Goal: Ask a question: Seek information or help from site administrators or community

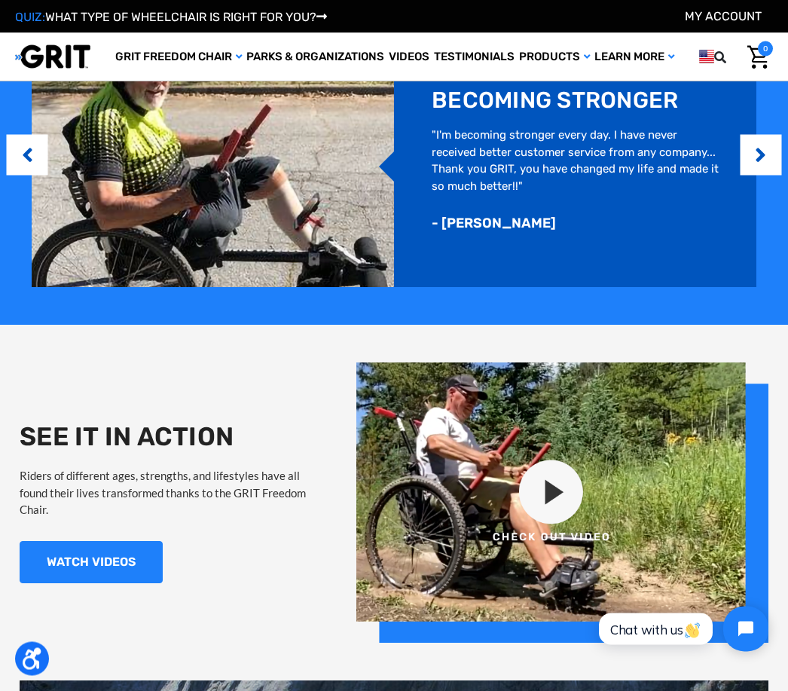
scroll to position [892, 0]
click at [566, 483] on img at bounding box center [562, 502] width 412 height 280
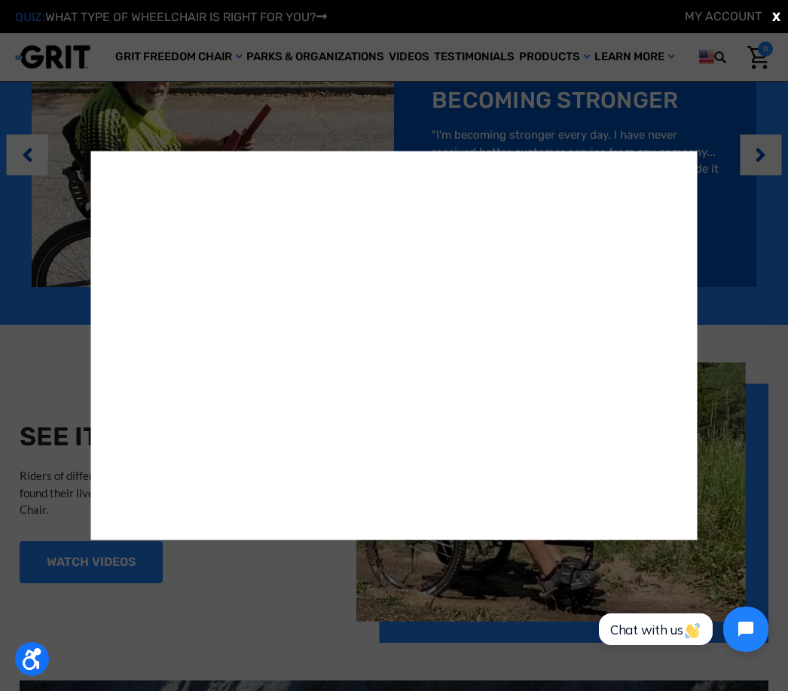
click at [736, 255] on div "X" at bounding box center [394, 345] width 788 height 691
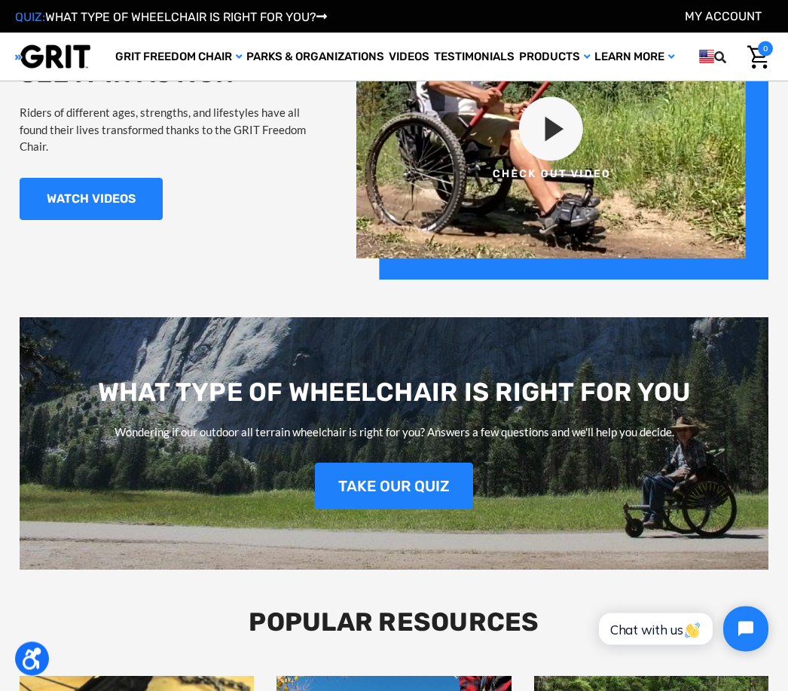
scroll to position [1255, 0]
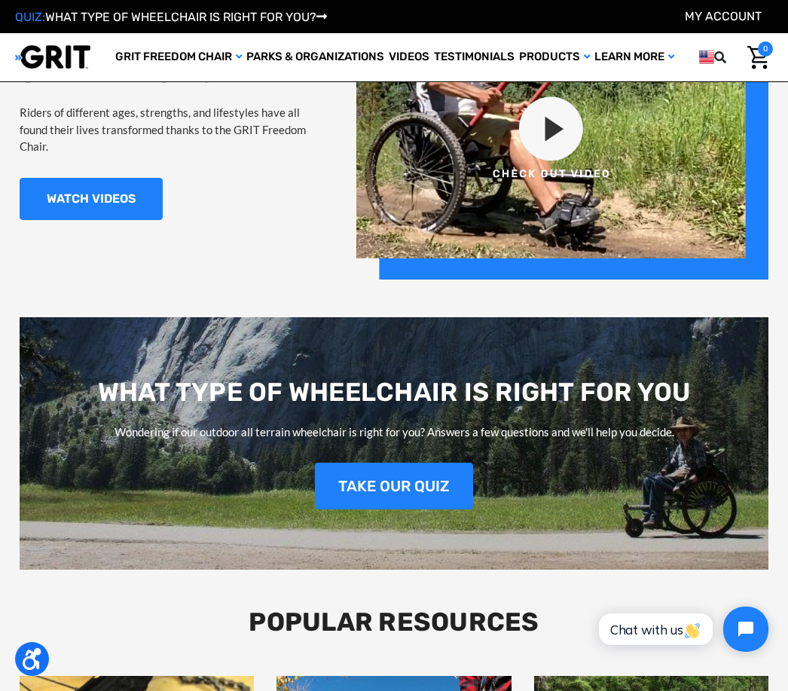
click at [433, 486] on link "TAKE OUR QUIZ" at bounding box center [394, 485] width 158 height 47
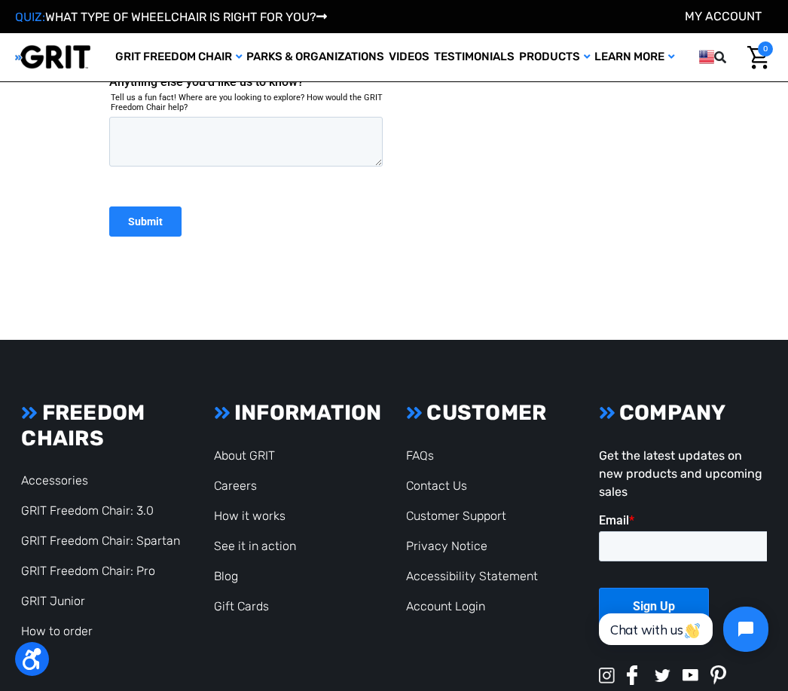
scroll to position [978, 0]
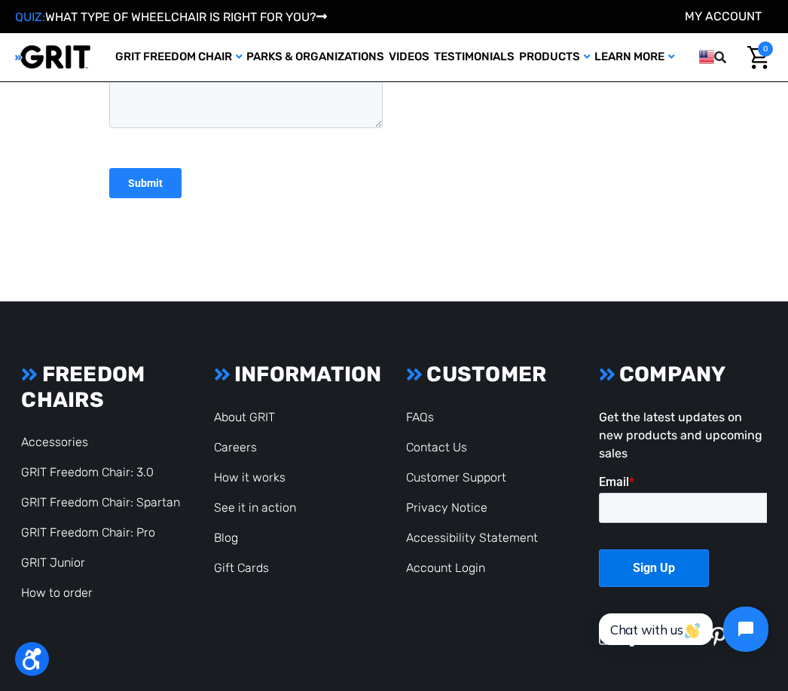
click at [132, 533] on link "GRIT Freedom Chair: Pro" at bounding box center [88, 532] width 134 height 14
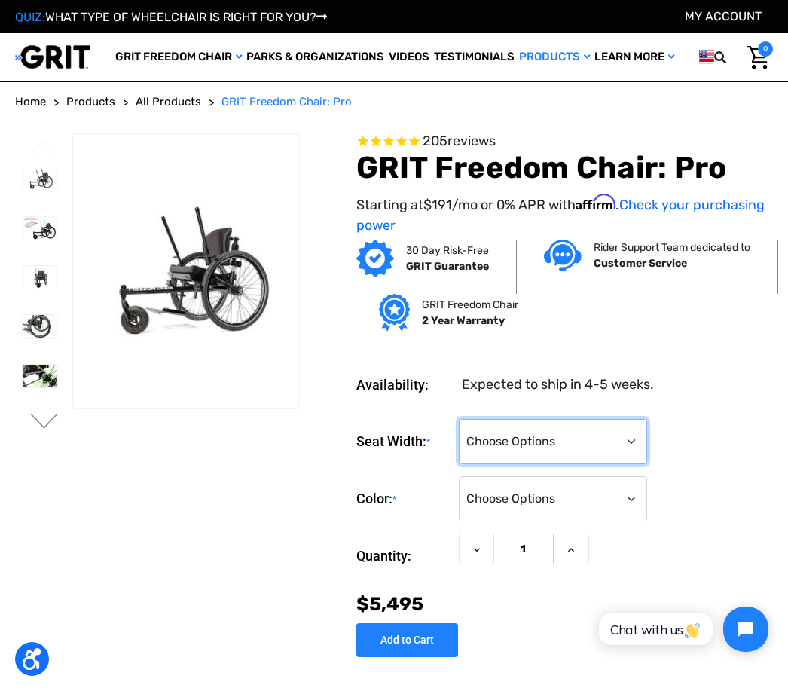
click at [642, 435] on select "Choose Options 16" 18" 20"" at bounding box center [553, 441] width 188 height 45
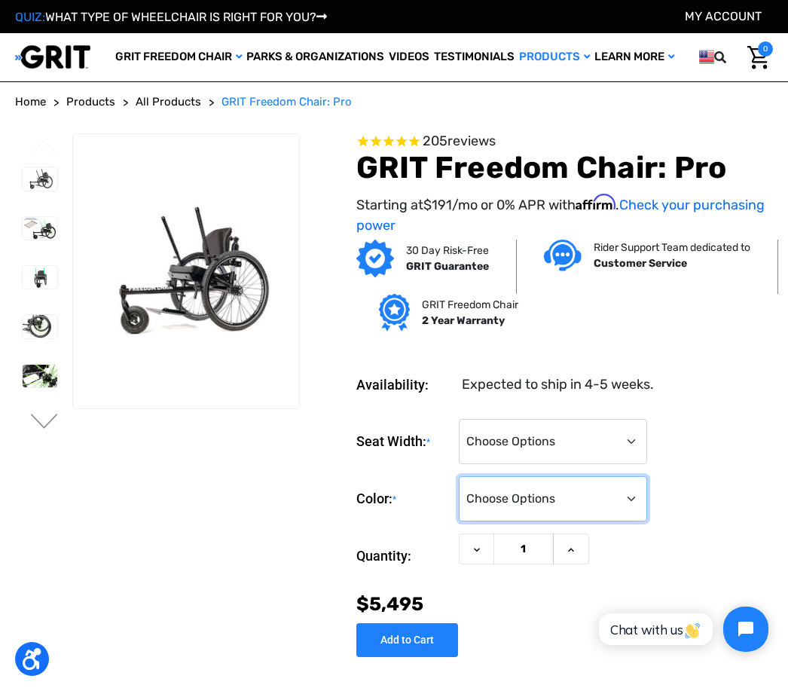
click at [639, 491] on select "Choose Options Black Blue Green Orange Pink Purple Red White Yellow" at bounding box center [553, 498] width 188 height 45
click at [28, 176] on img at bounding box center [40, 174] width 35 height 23
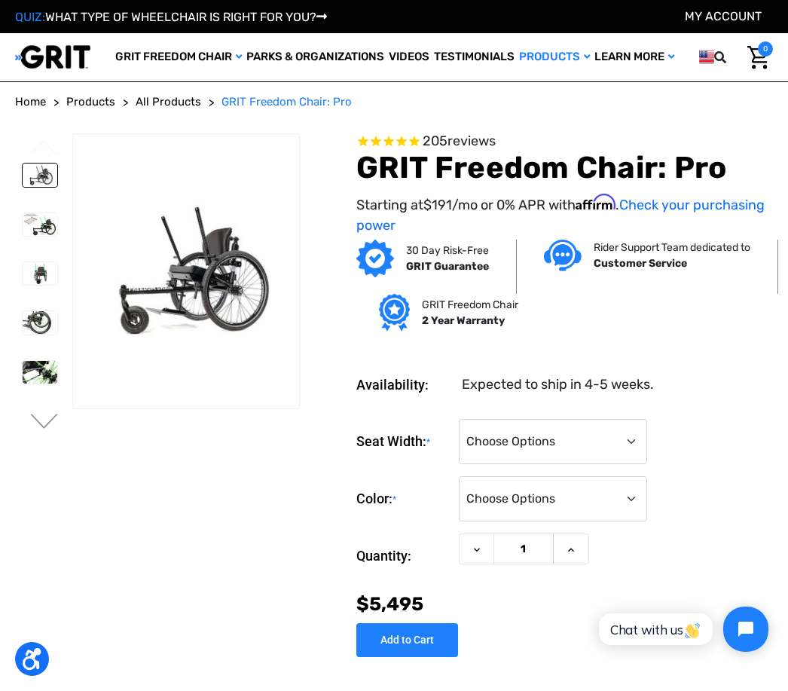
click at [24, 224] on img at bounding box center [40, 224] width 35 height 23
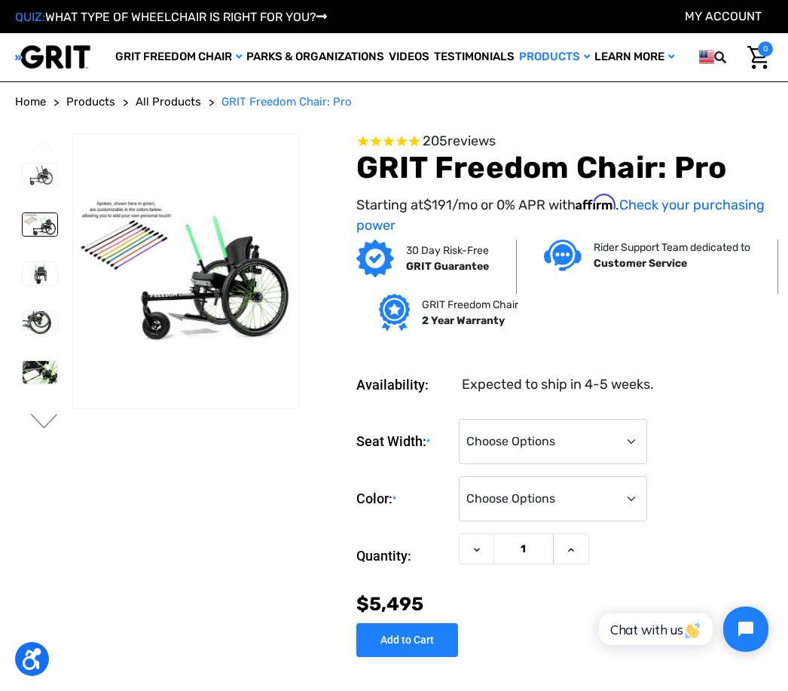
click at [23, 274] on img at bounding box center [40, 273] width 35 height 23
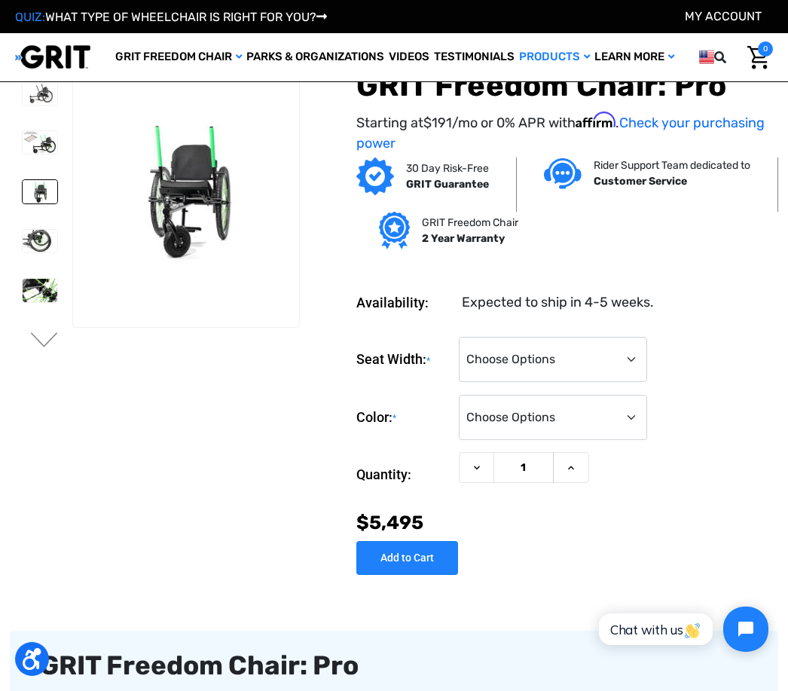
click at [23, 244] on img at bounding box center [40, 241] width 35 height 23
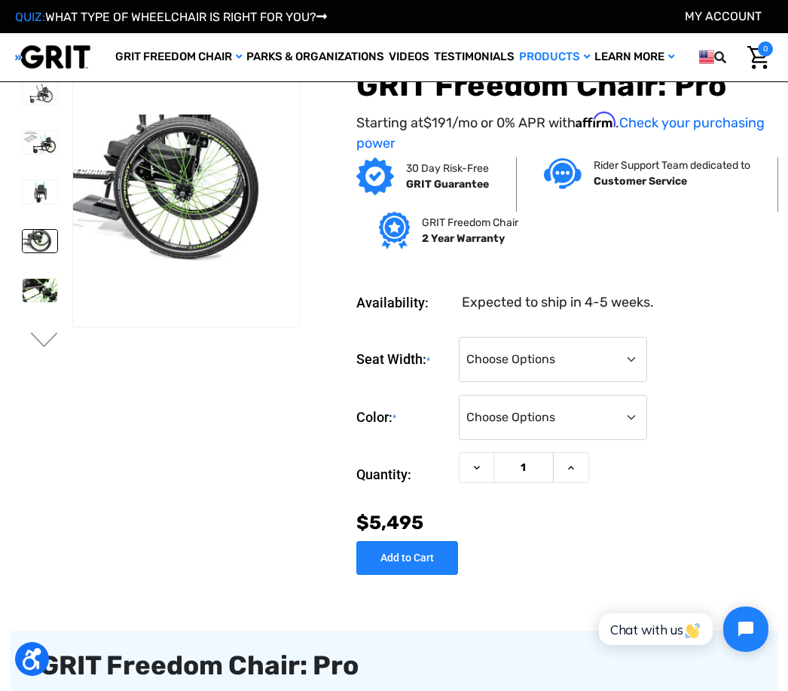
click at [23, 290] on img at bounding box center [40, 290] width 35 height 23
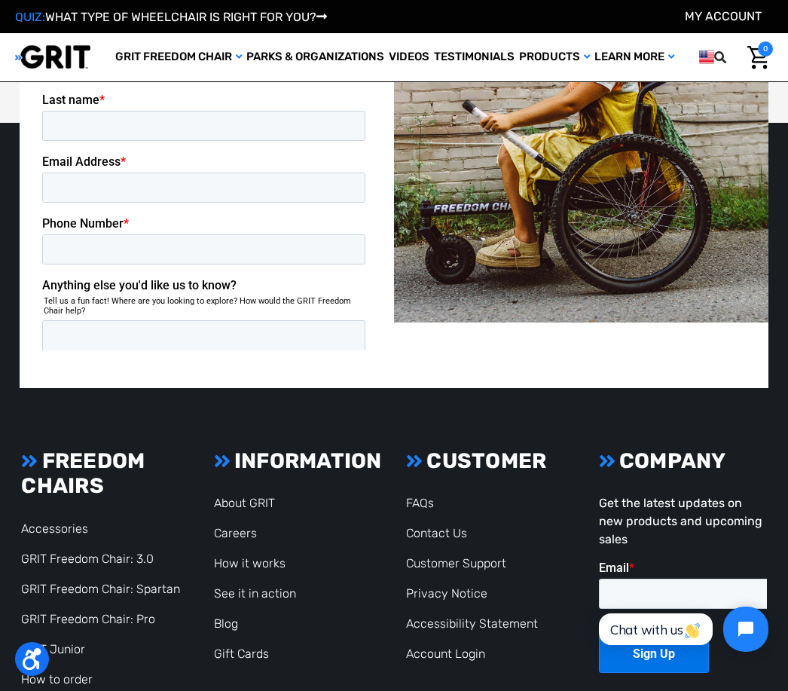
scroll to position [2910, 0]
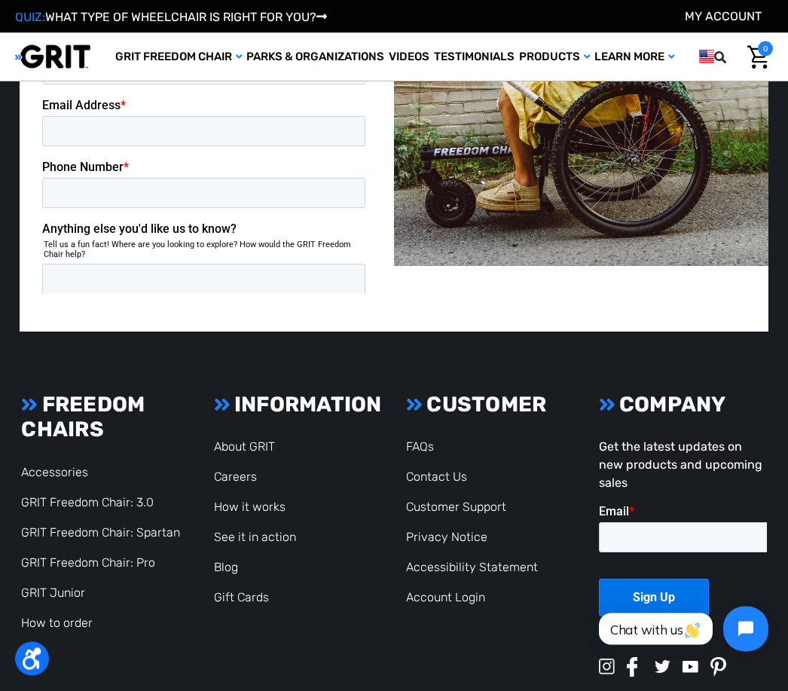
click at [132, 498] on link "GRIT Freedom Chair: 3.0" at bounding box center [87, 503] width 133 height 14
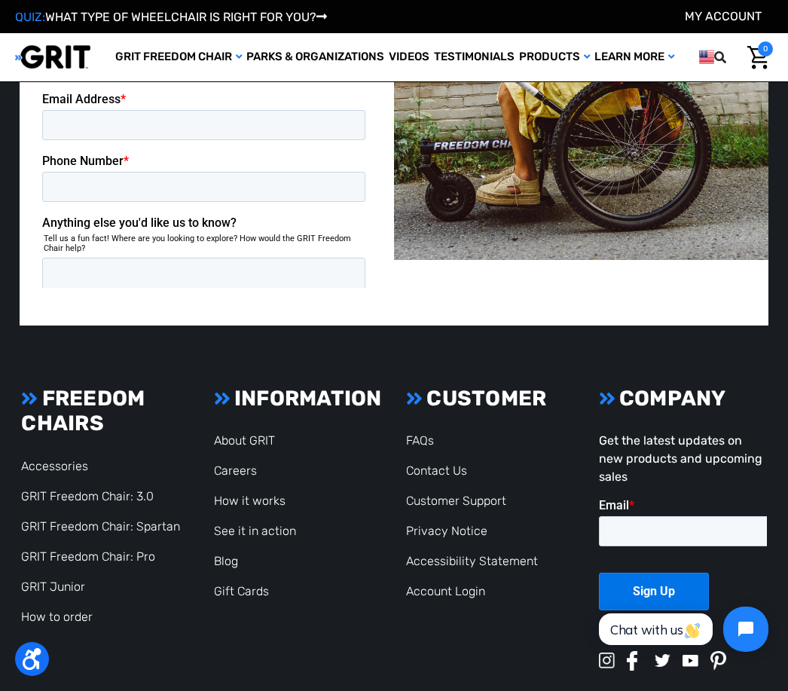
scroll to position [2933, 0]
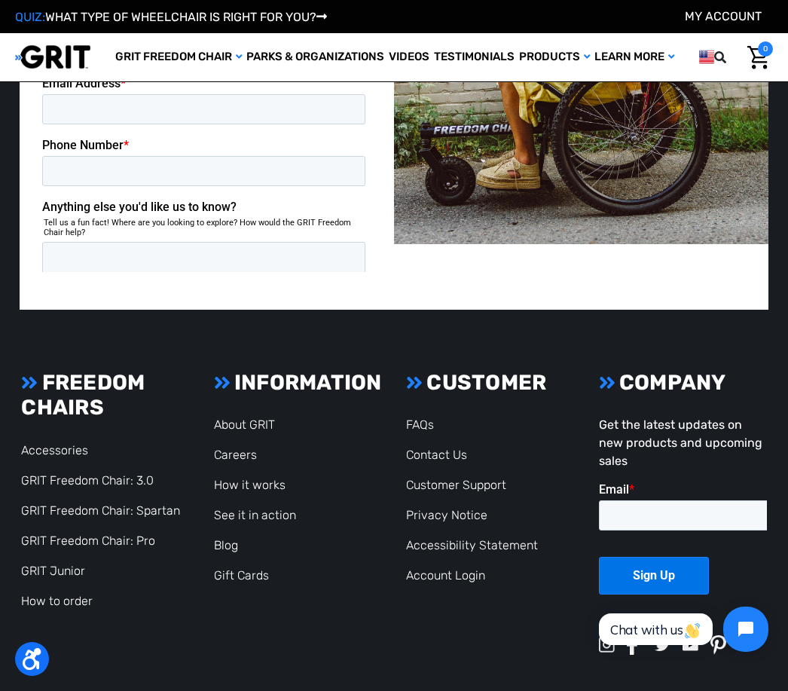
click at [152, 506] on link "GRIT Freedom Chair: Spartan" at bounding box center [100, 510] width 159 height 14
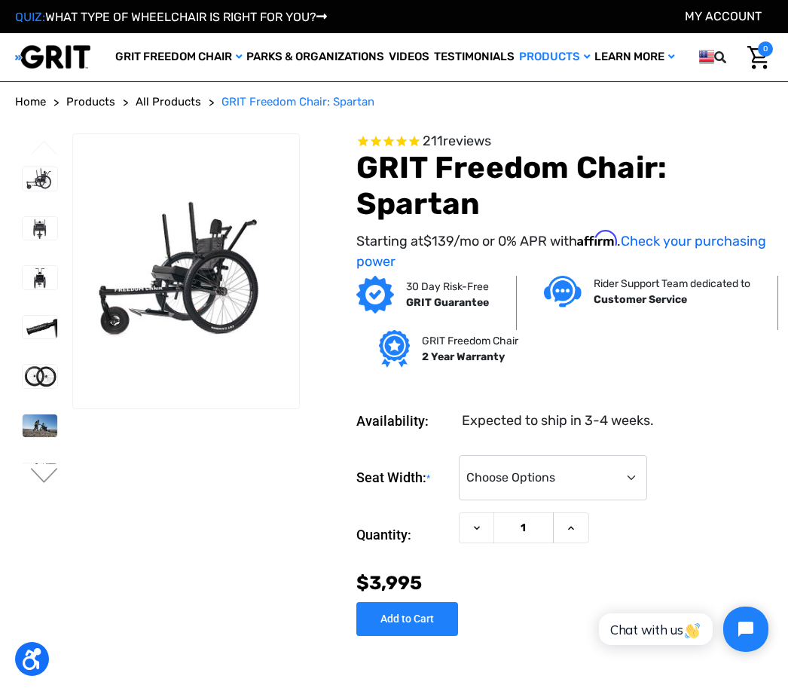
click at [27, 429] on img at bounding box center [40, 425] width 35 height 23
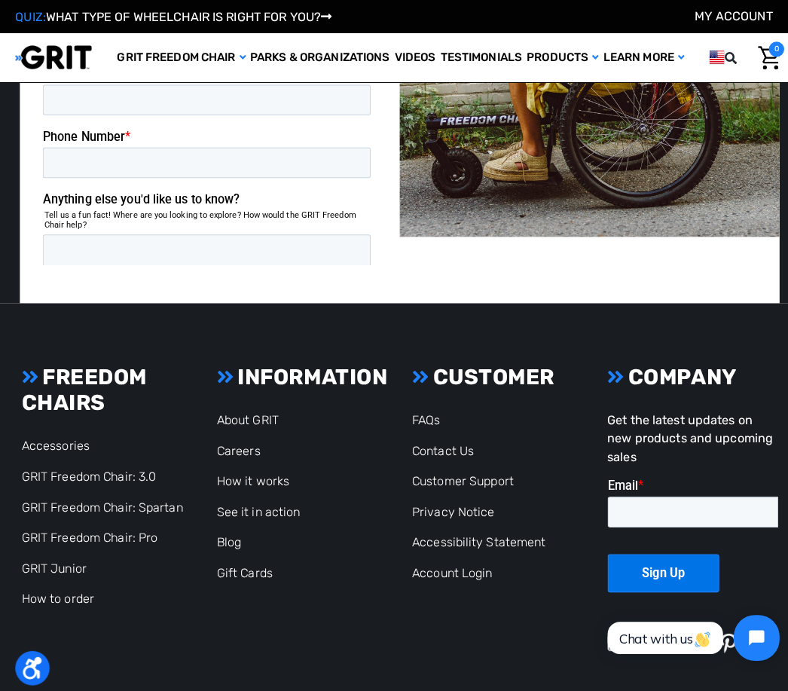
scroll to position [2944, 0]
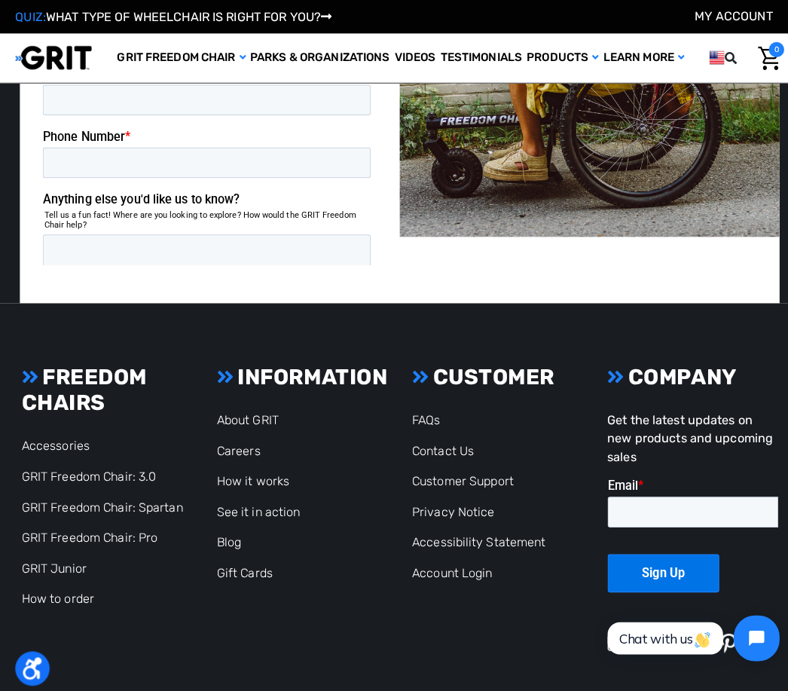
click at [80, 583] on link "How to order" at bounding box center [57, 590] width 72 height 14
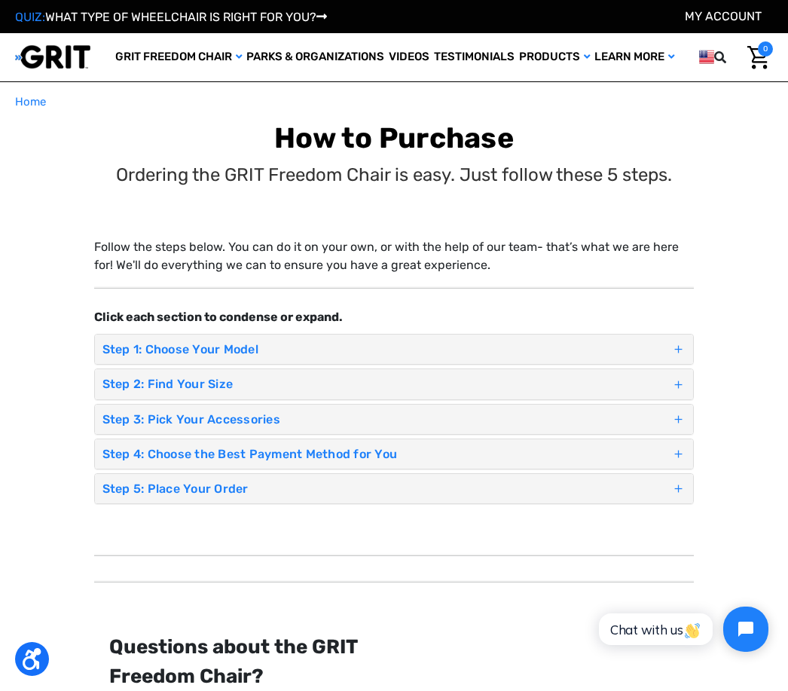
click at [612, 390] on div "Step 2: Find Your Size" at bounding box center [394, 383] width 599 height 29
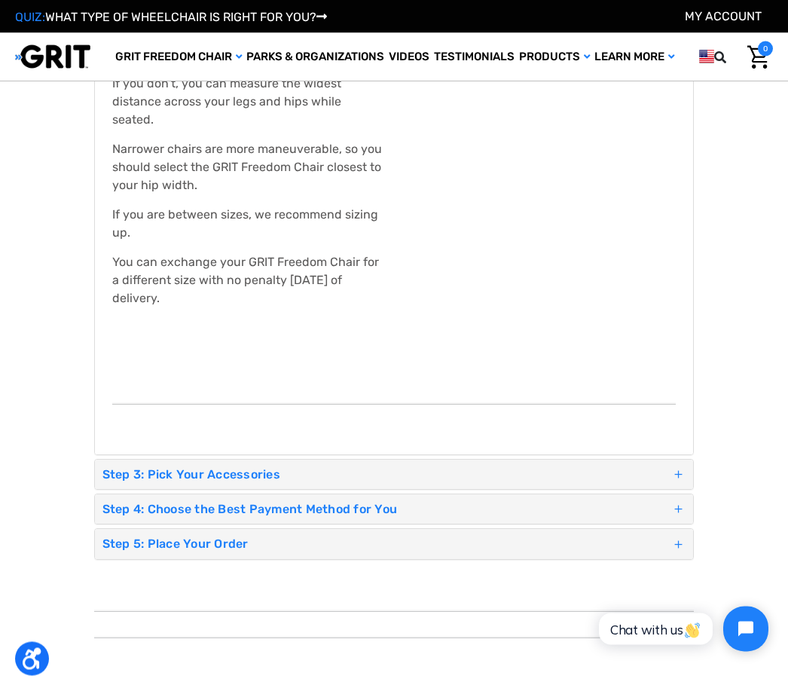
scroll to position [624, 0]
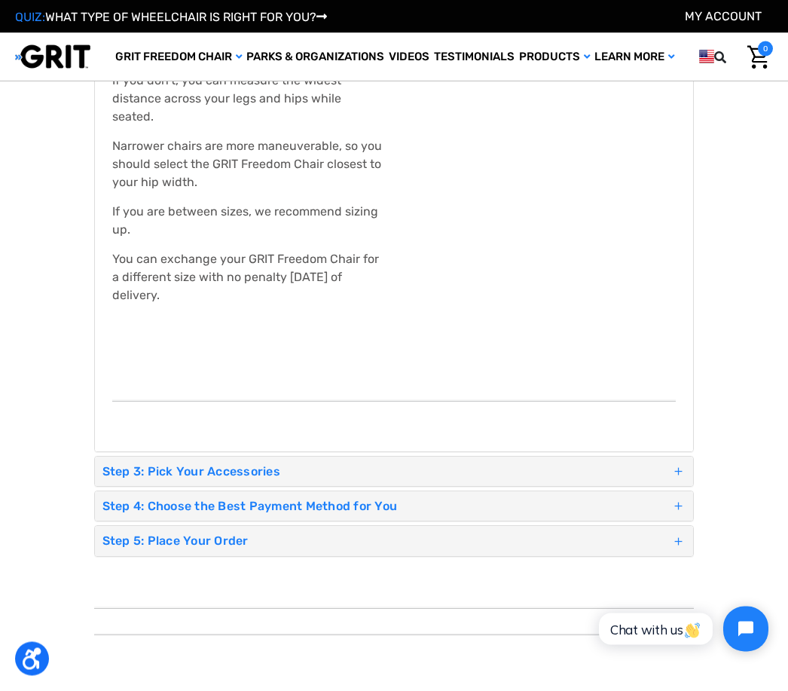
click at [266, 465] on h4 "Step 3: Pick Your Accessories" at bounding box center [386, 472] width 569 height 14
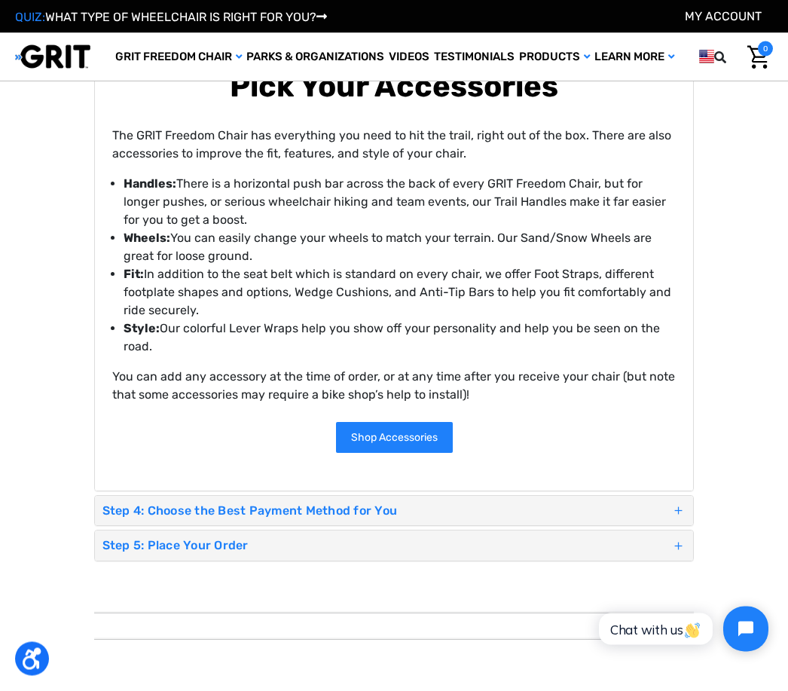
scroll to position [337, 0]
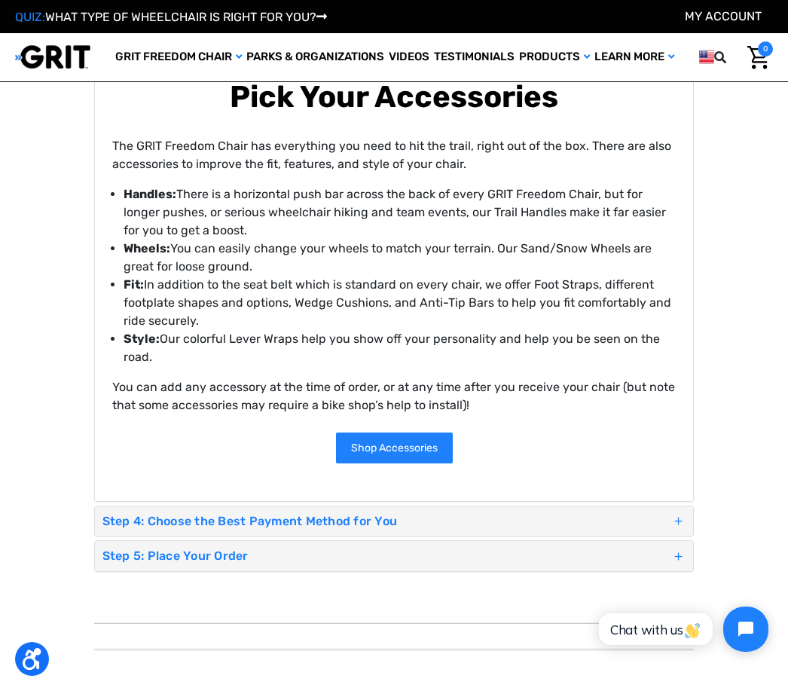
click at [403, 443] on link "Shop Accessories" at bounding box center [394, 447] width 117 height 31
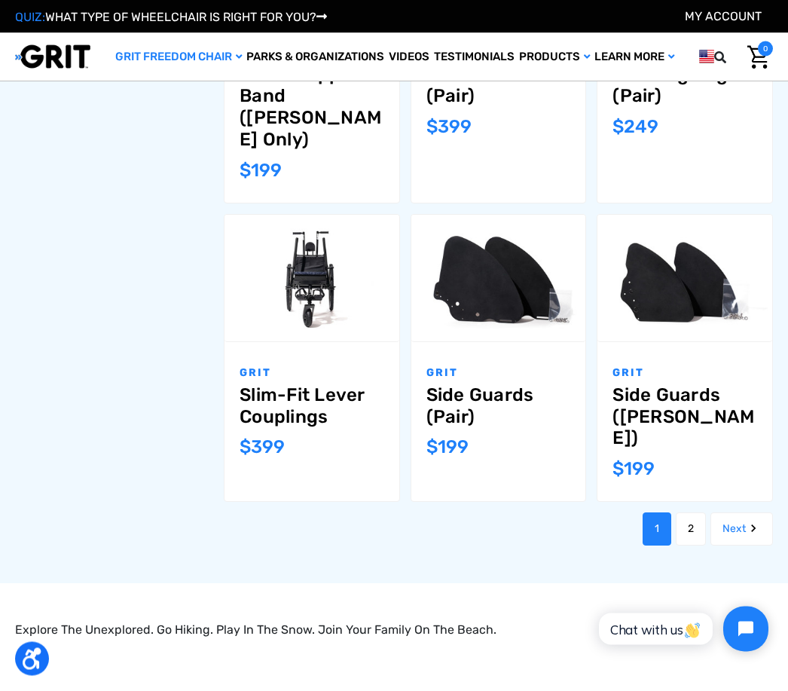
scroll to position [1203, 0]
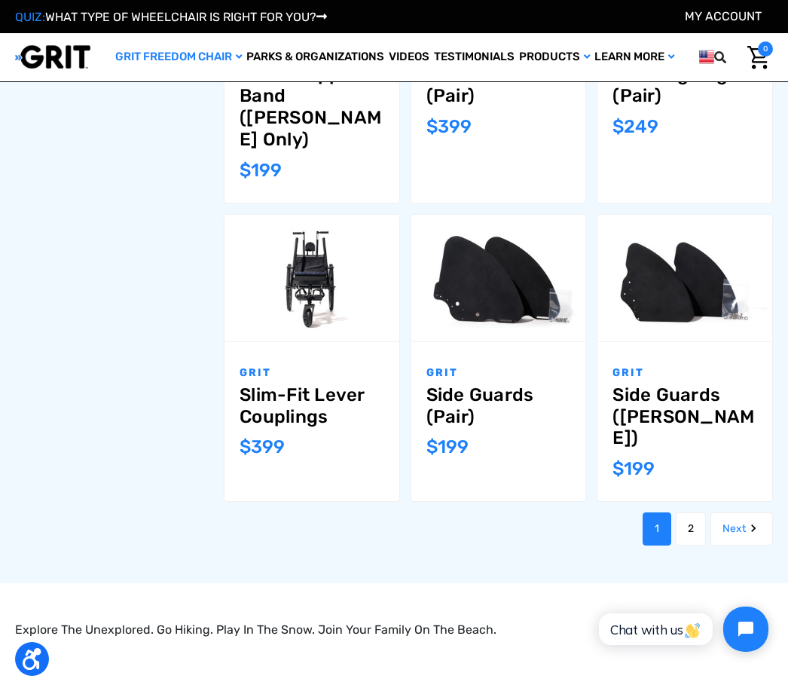
click at [690, 512] on link "2" at bounding box center [691, 528] width 30 height 33
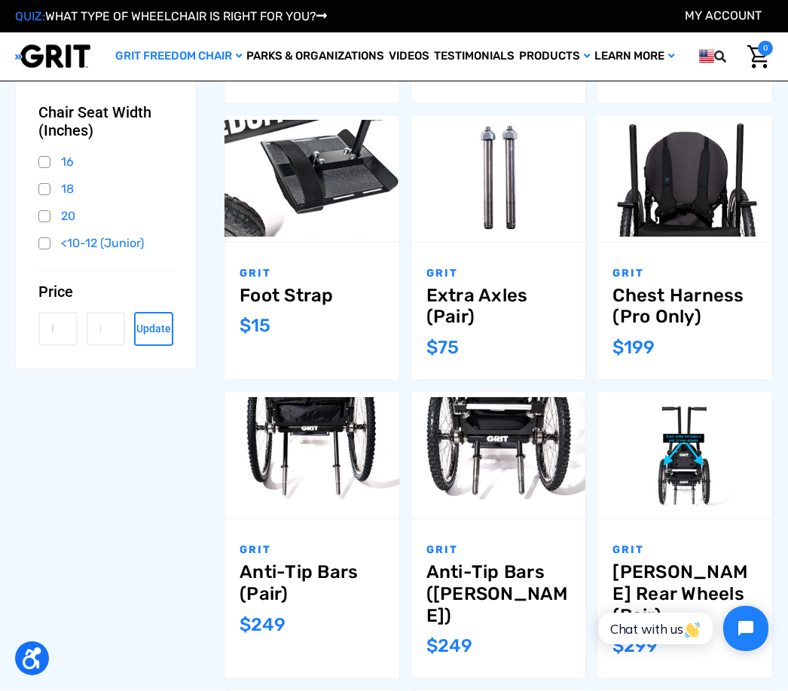
scroll to position [429, 0]
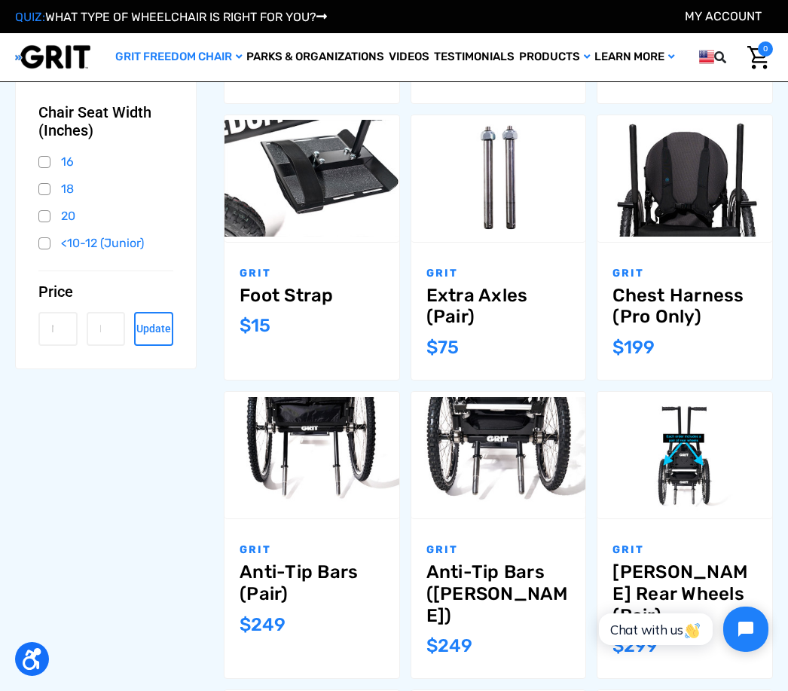
click at [769, 545] on div "GRIT [PERSON_NAME] Rear Wheels (Pair) MSRP: Was: Now: $299" at bounding box center [684, 598] width 175 height 159
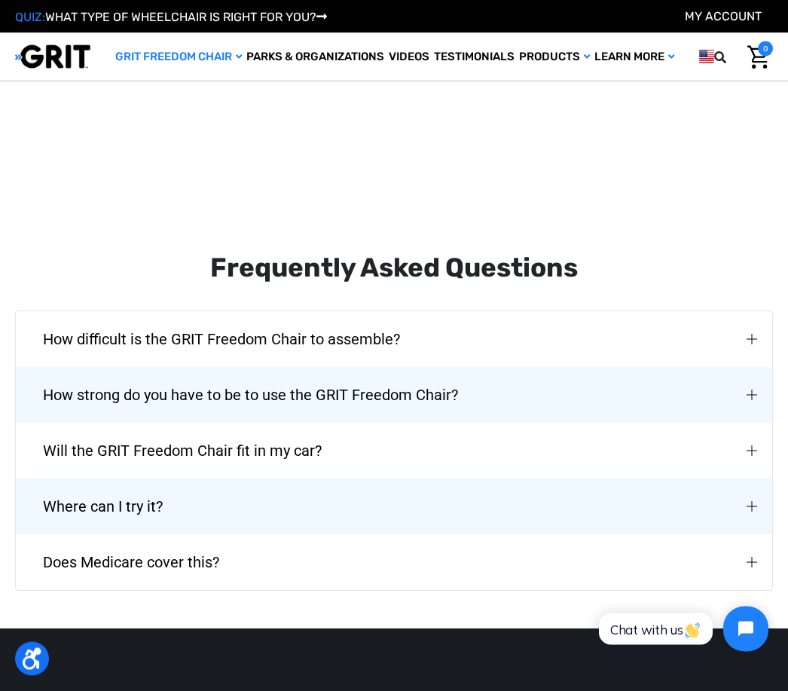
scroll to position [1811, 0]
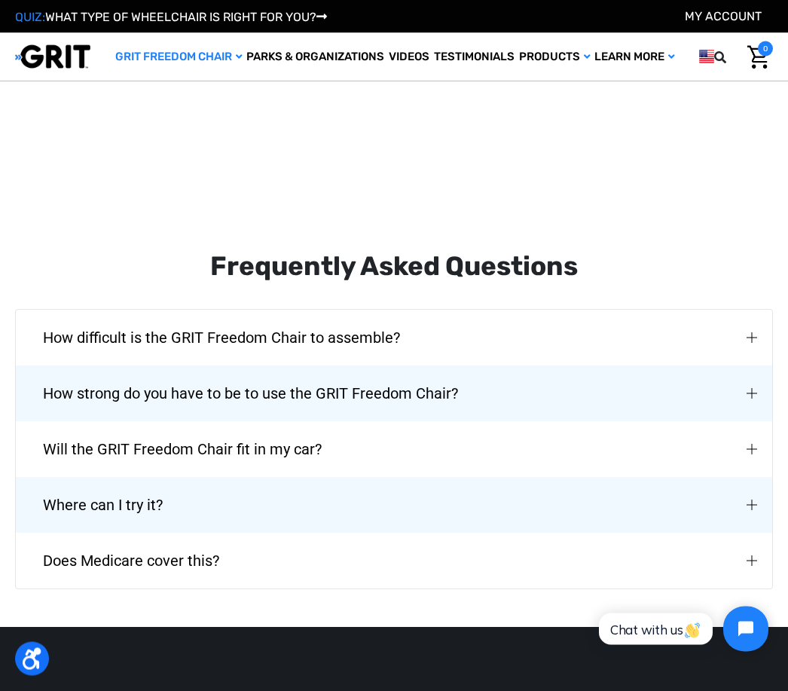
click at [751, 552] on span "Does Medicare cover this?" at bounding box center [754, 561] width 12 height 18
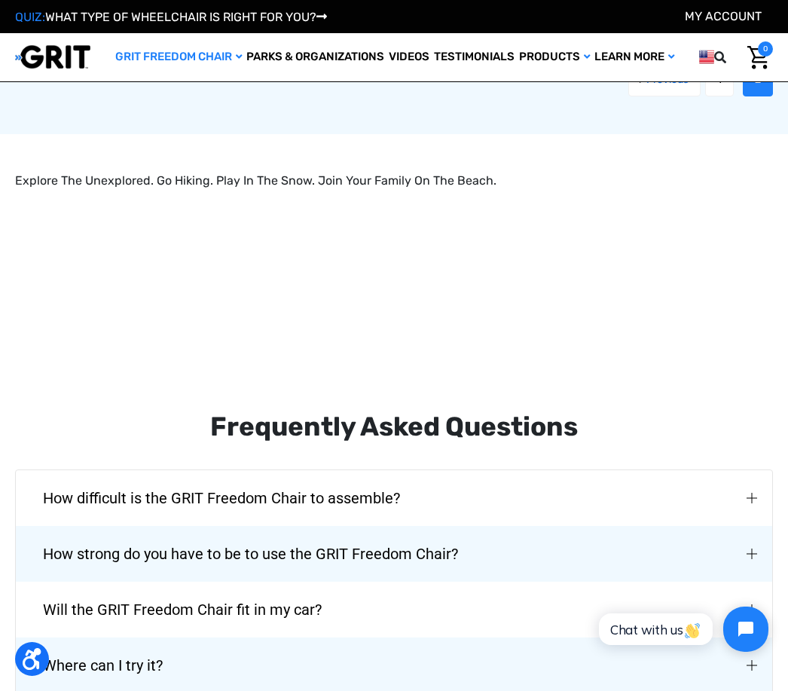
scroll to position [1651, 0]
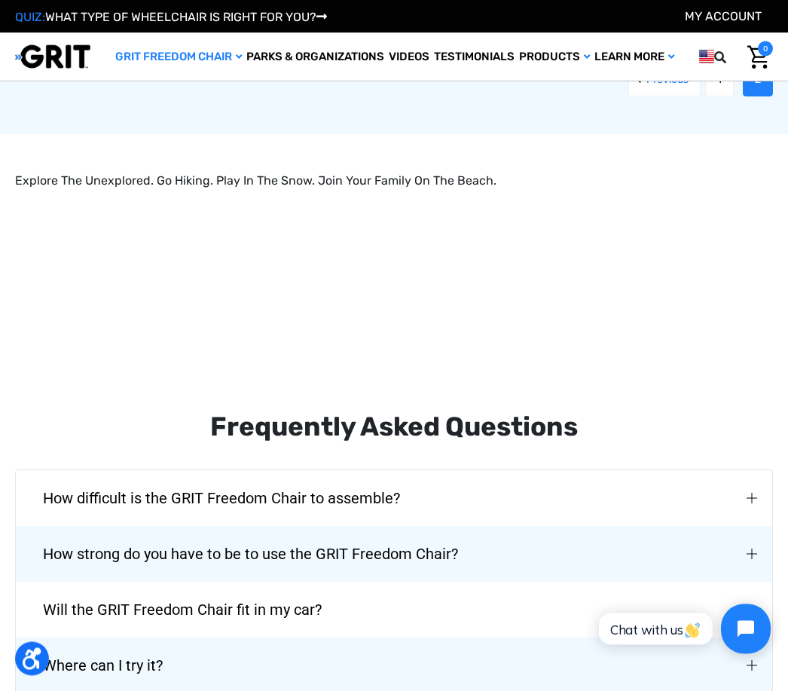
click at [757, 621] on icon "Open chat widget" at bounding box center [754, 628] width 23 height 23
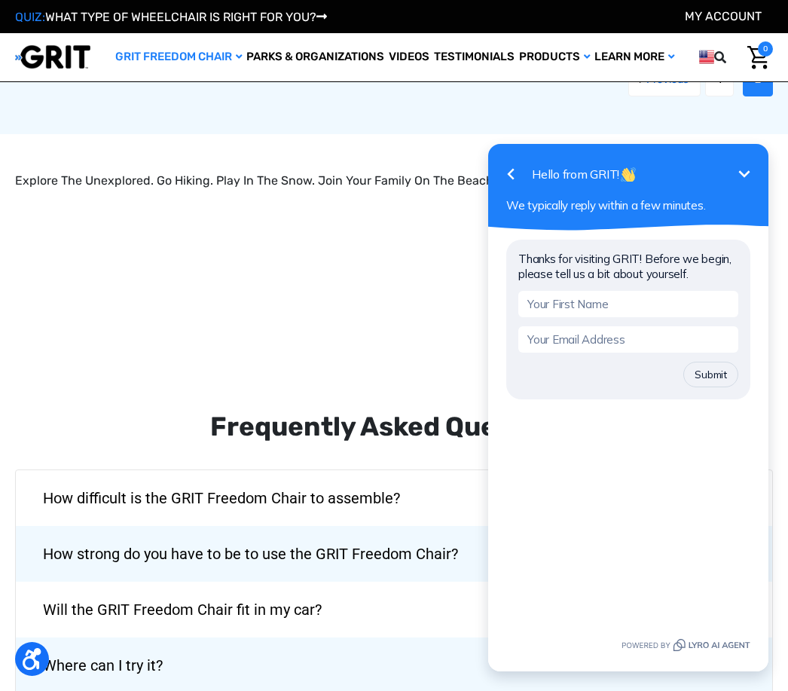
click at [602, 308] on input "text" at bounding box center [628, 304] width 220 height 26
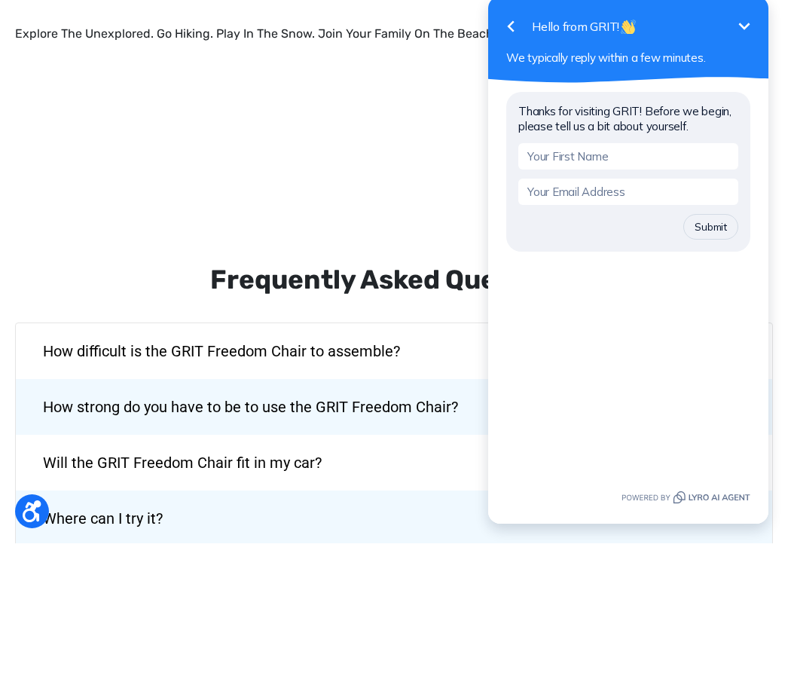
type input "7"
type input "[PERSON_NAME]"
type input "Onl"
type input "[EMAIL_ADDRESS][DOMAIN_NAME]"
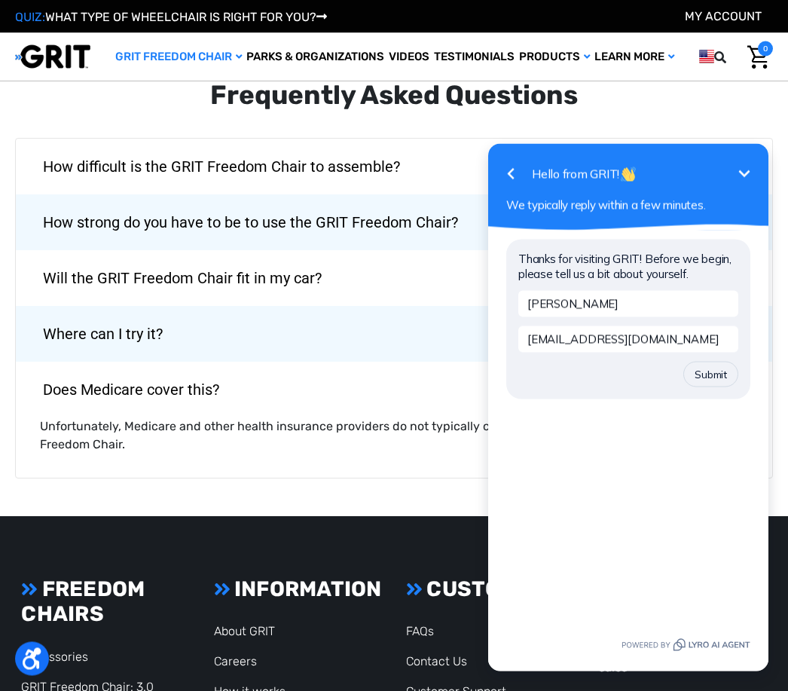
scroll to position [1984, 0]
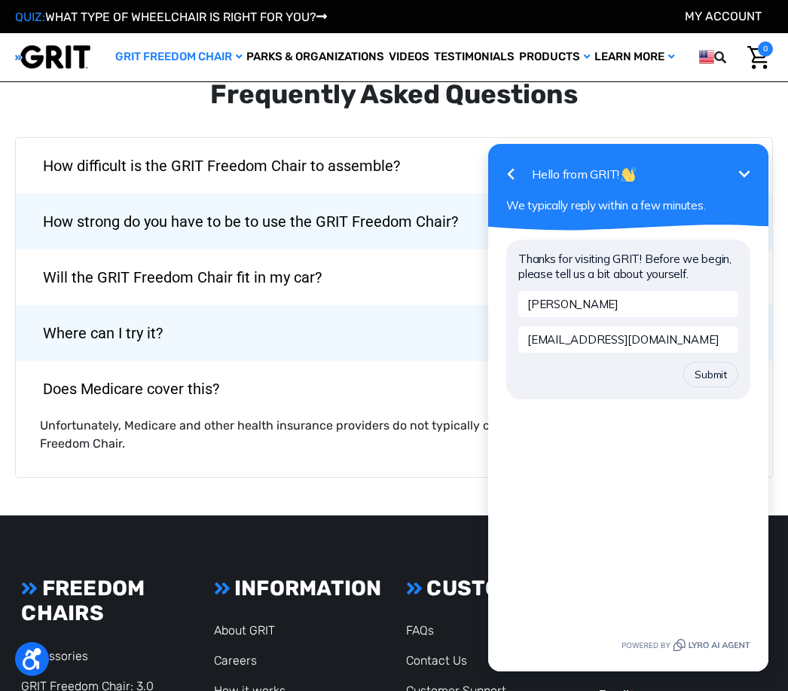
click at [718, 379] on button "Submit" at bounding box center [710, 375] width 55 height 26
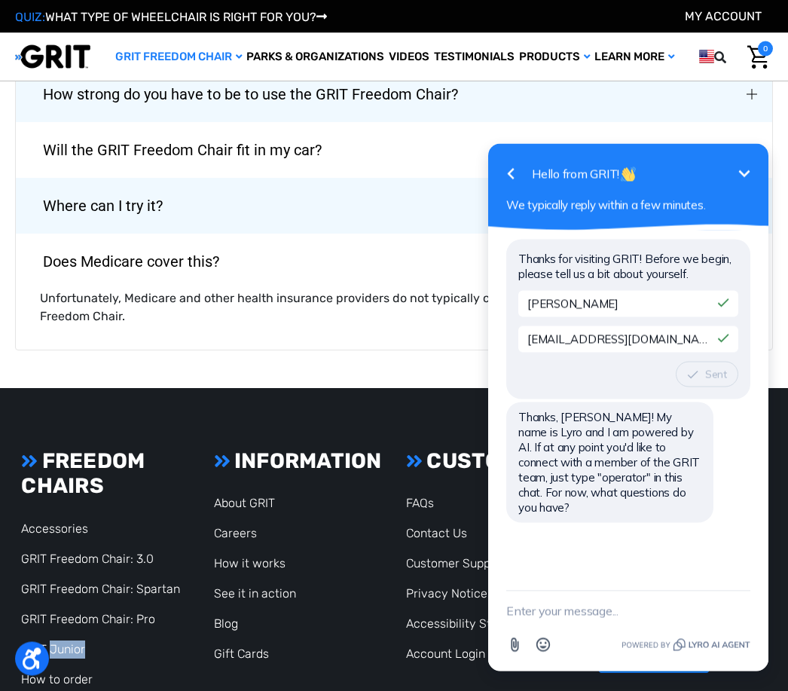
scroll to position [2162, 0]
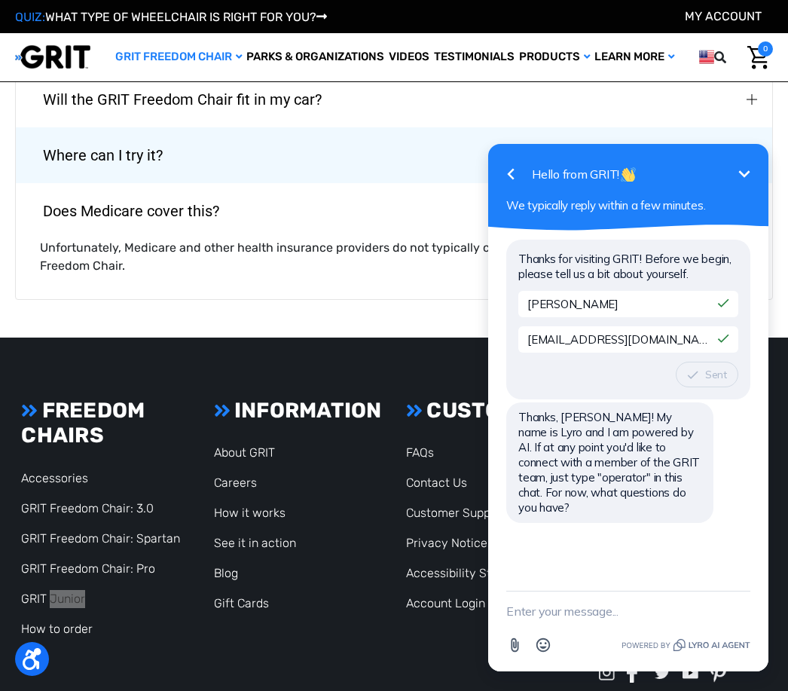
click at [579, 605] on textarea "New message" at bounding box center [628, 610] width 244 height 39
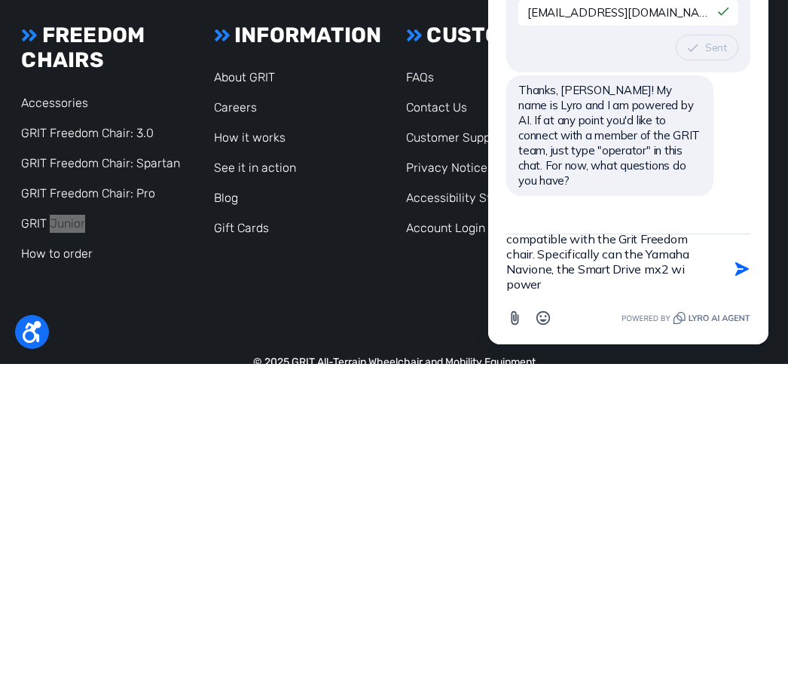
scroll to position [18, 0]
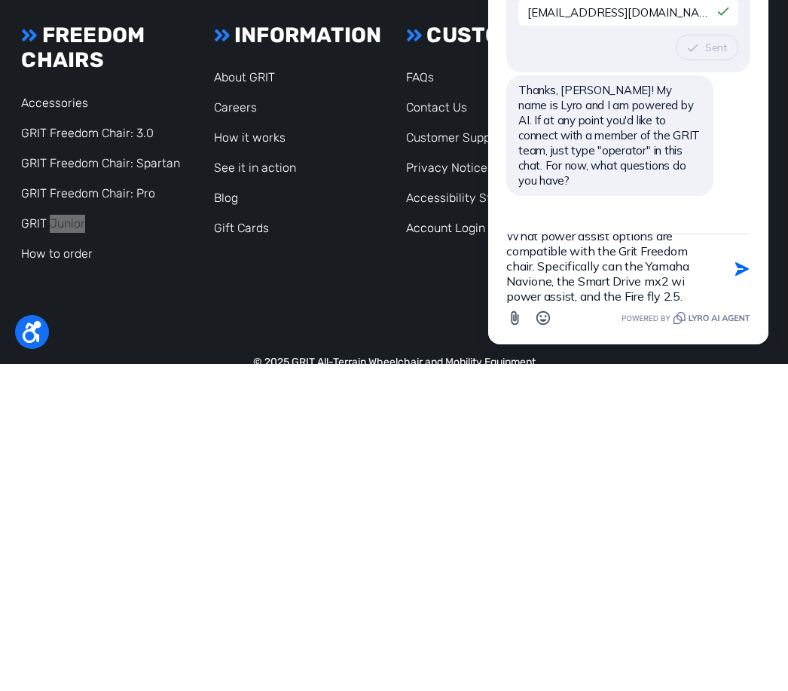
click at [562, 301] on textarea "What power assist options are compatible with the Grit Freedom chair. Specifica…" at bounding box center [609, 268] width 206 height 69
click at [614, 300] on textarea "What power assist options are compatible with the Grit Freedom chair. Specifica…" at bounding box center [609, 268] width 206 height 69
click at [689, 279] on textarea "What power assist options are compatible with the Grit Freedom chair. Specifica…" at bounding box center [609, 268] width 206 height 69
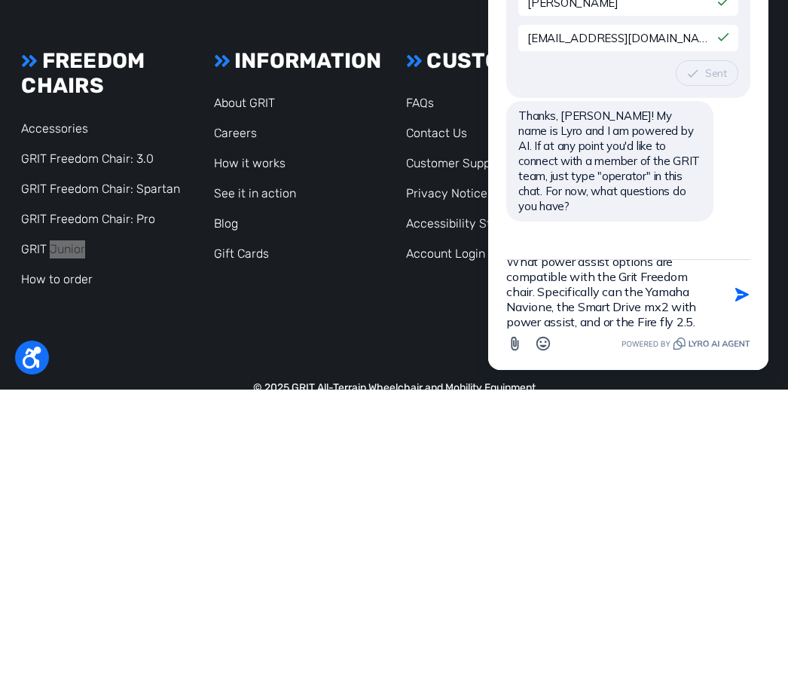
click at [712, 320] on textarea "What power assist options are compatible with the Grit Freedom chair. Specifica…" at bounding box center [609, 294] width 206 height 69
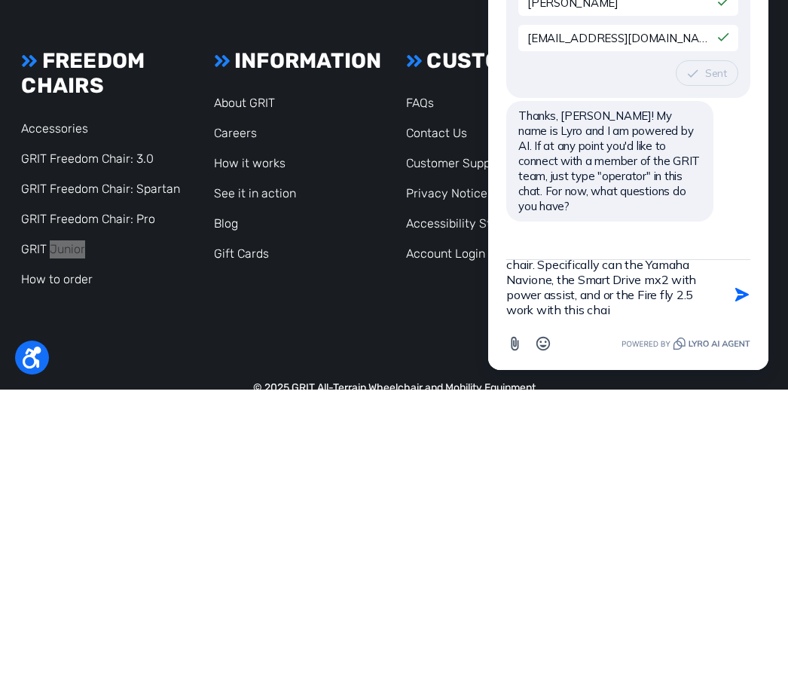
click at [287, 362] on footer "Footer Start FREEDOM CHAIRS Accessories GRIT Freedom Chair: 3.0 GRIT Freedom Ch…" at bounding box center [394, 508] width 788 height 438
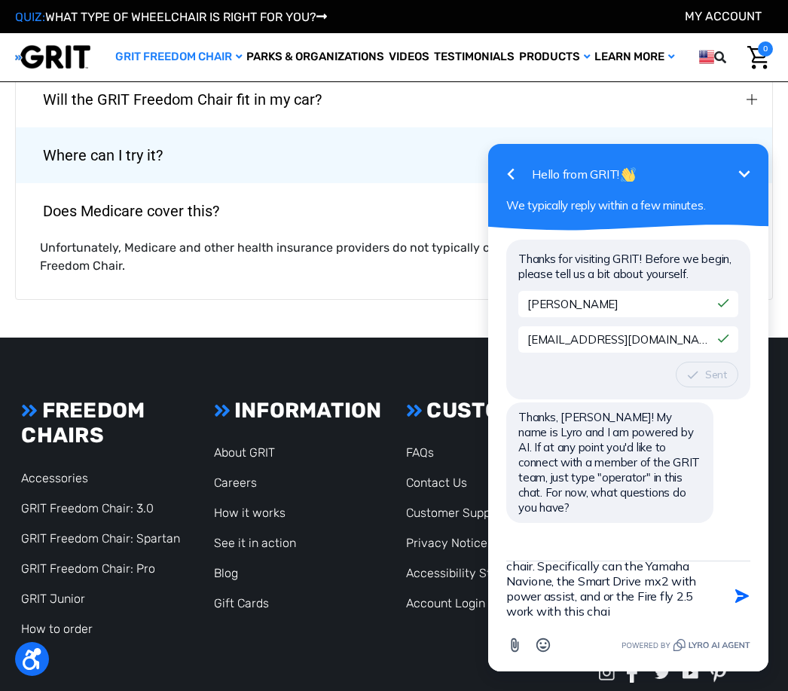
click at [624, 608] on textarea "What power assist options are compatible with the Grit Freedom chair. Specifica…" at bounding box center [609, 595] width 206 height 69
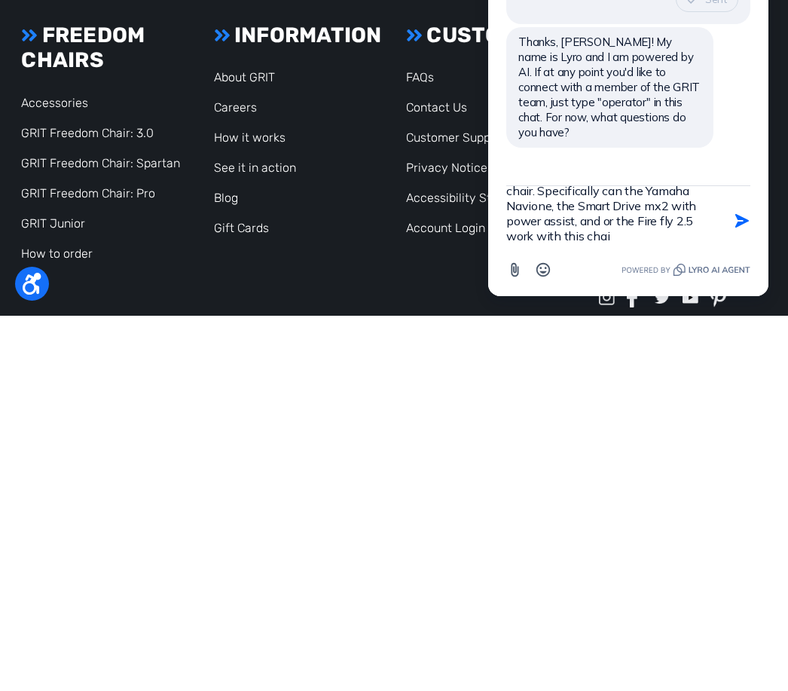
click at [615, 294] on div "What power assist options are compatible with the Grit Freedom chair. Specifica…" at bounding box center [628, 240] width 280 height 111
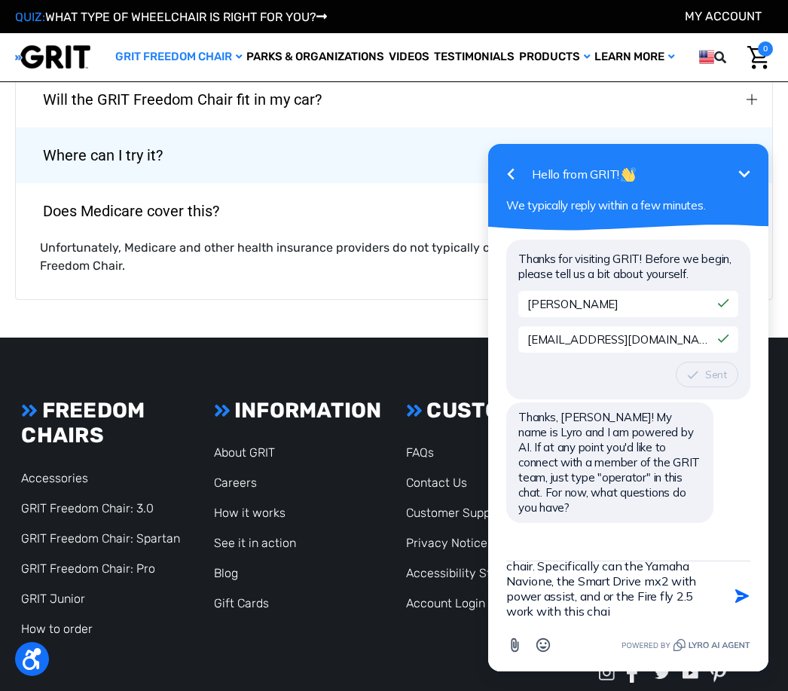
click at [627, 613] on textarea "What power assist options are compatible with the Grit Freedom chair. Specifica…" at bounding box center [609, 595] width 206 height 69
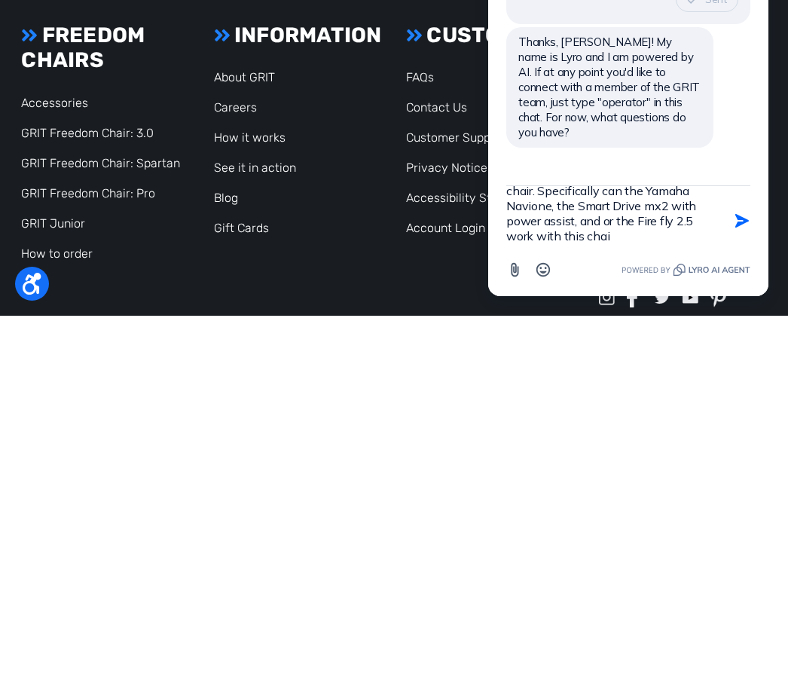
click at [630, 294] on div "What power assist options are compatible with the Grit Freedom chair. Specifica…" at bounding box center [628, 240] width 280 height 111
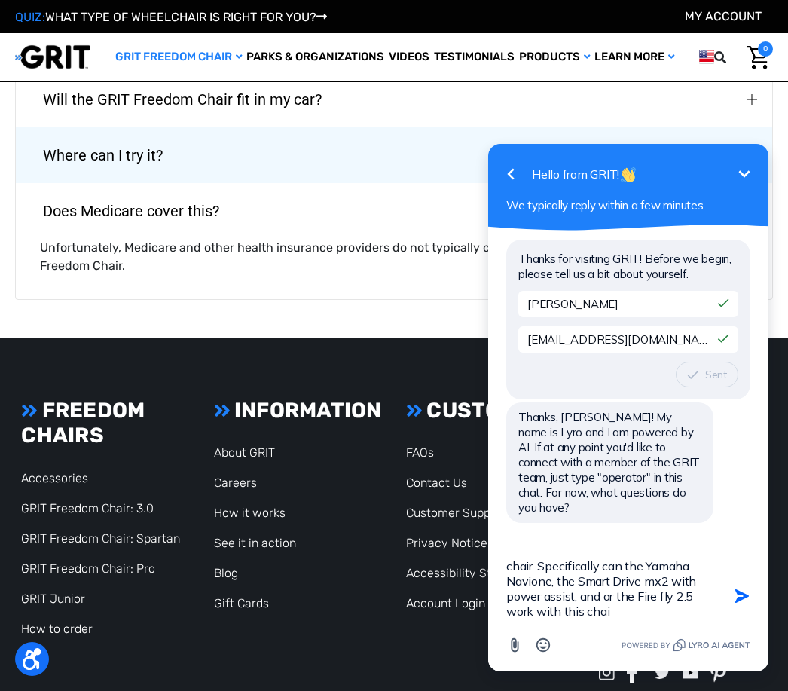
click at [588, 622] on textarea "What power assist options are compatible with the Grit Freedom chair. Specifica…" at bounding box center [609, 595] width 206 height 69
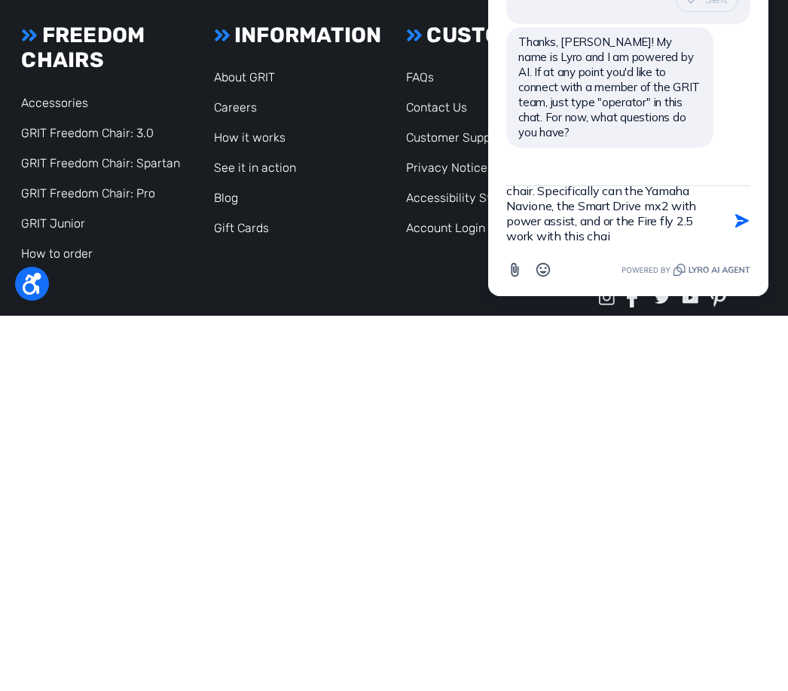
click at [606, 295] on div "What power assist options are compatible with the Grit Freedom chair. Specifica…" at bounding box center [628, 240] width 280 height 111
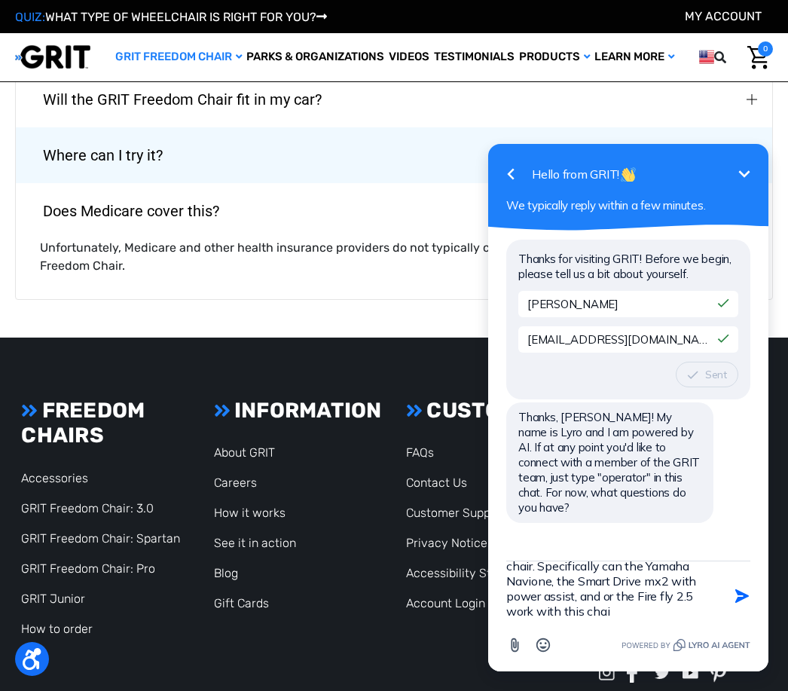
click at [609, 617] on textarea "What power assist options are compatible with the Grit Freedom chair. Specifica…" at bounding box center [609, 595] width 206 height 69
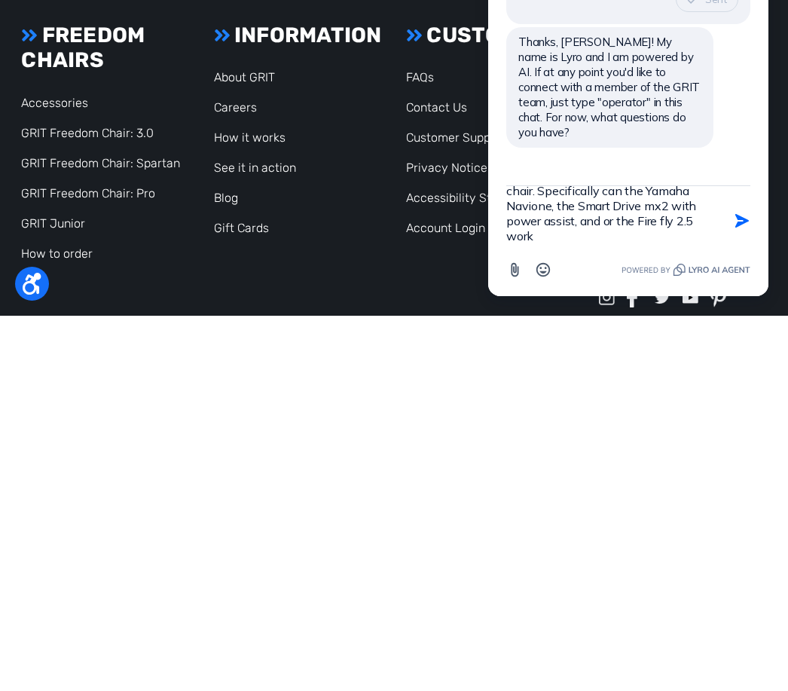
click at [539, 282] on button "Emoji" at bounding box center [543, 269] width 29 height 29
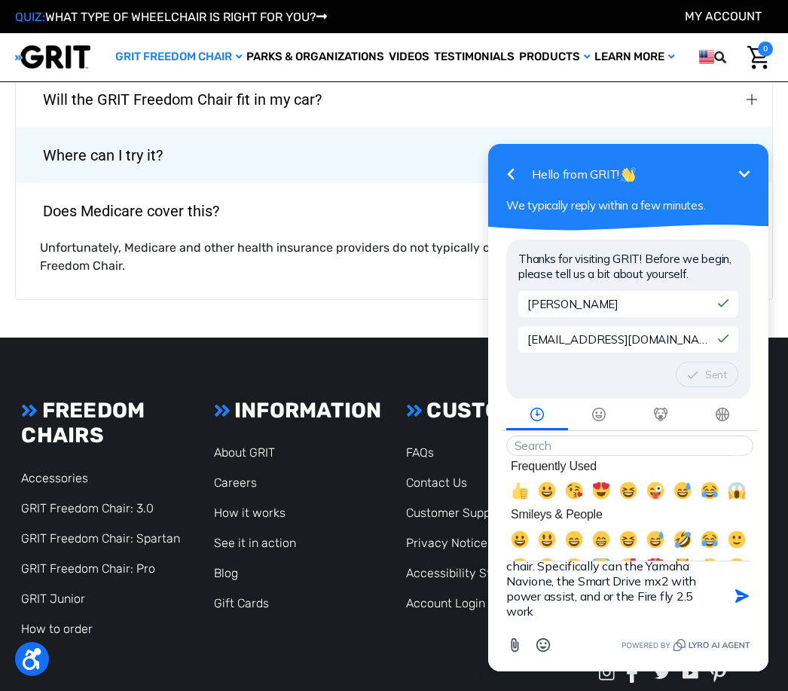
click at [557, 612] on textarea "What power assist options are compatible with the Grit Freedom chair. Specifica…" at bounding box center [609, 595] width 206 height 69
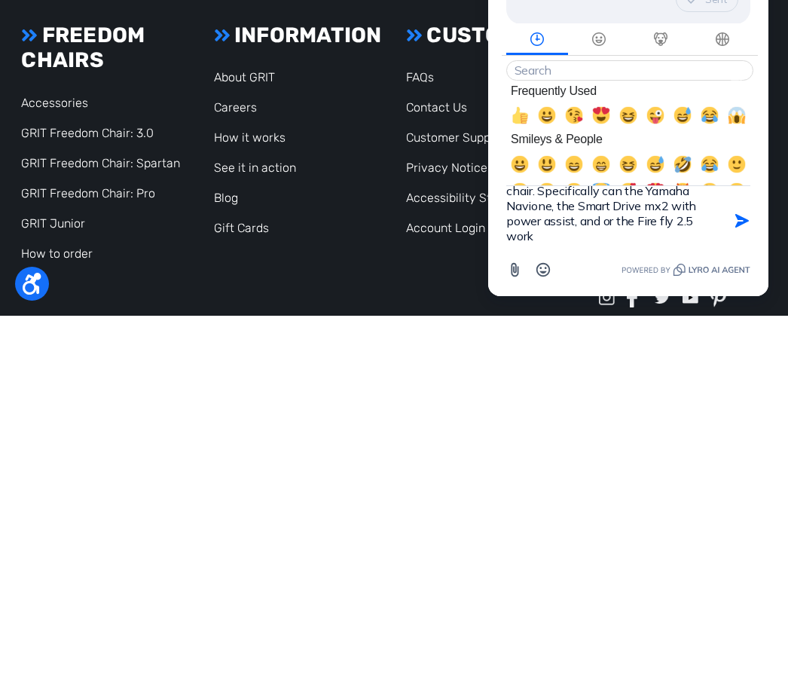
scroll to position [2210, 0]
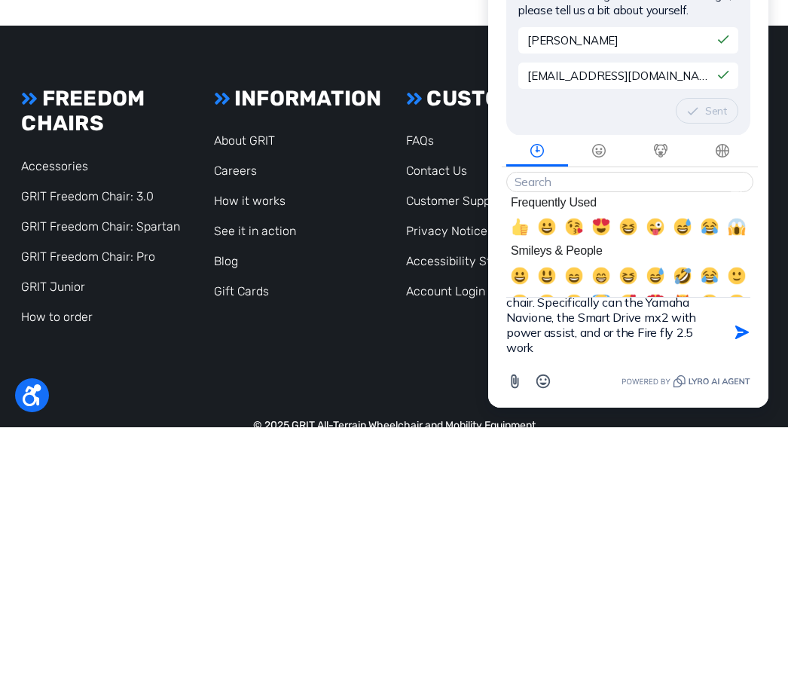
click at [618, 309] on textarea "What power assist options are compatible with the Grit Freedom chair. Specifica…" at bounding box center [609, 332] width 206 height 69
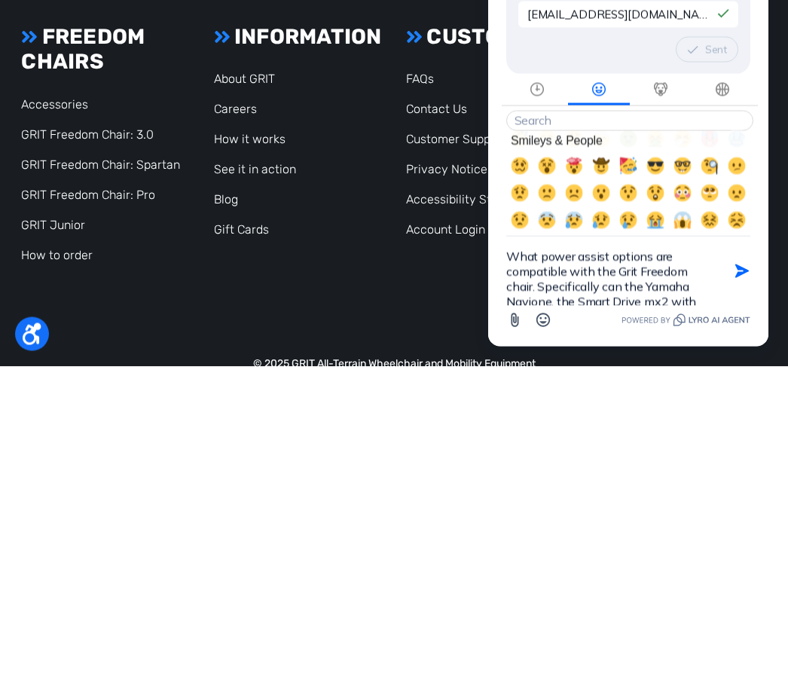
scroll to position [212, 0]
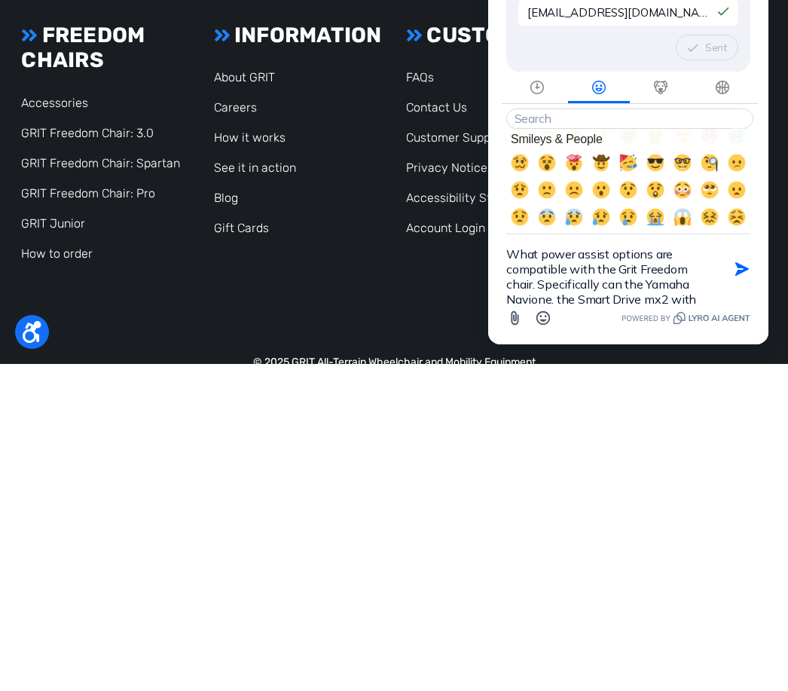
click at [721, 262] on div "What power assist options are compatible with the Grit Freedom chair. Specifica…" at bounding box center [628, 268] width 244 height 69
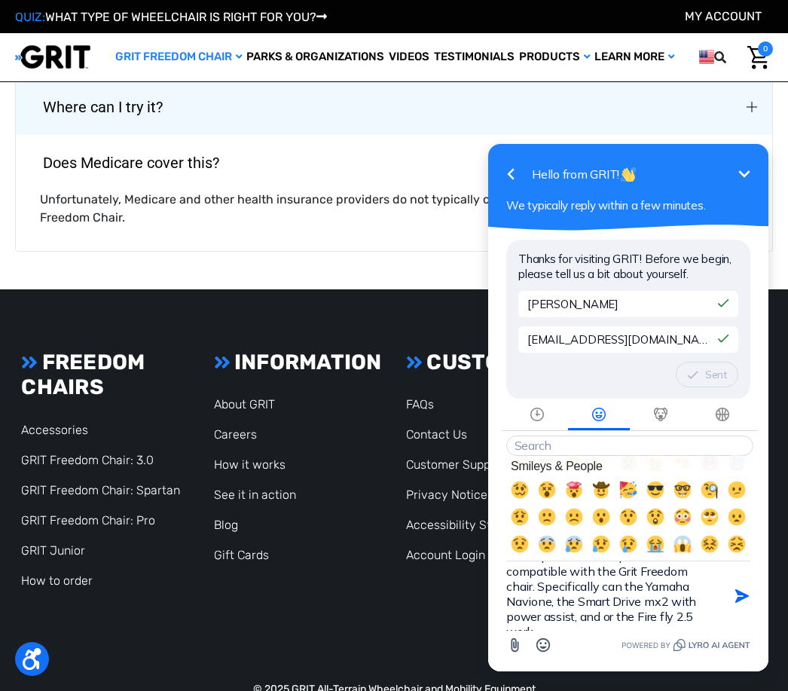
scroll to position [23, 0]
click at [602, 592] on textarea "What power assist options are compatible with the Grit Freedom chair. Specifica…" at bounding box center [609, 595] width 206 height 69
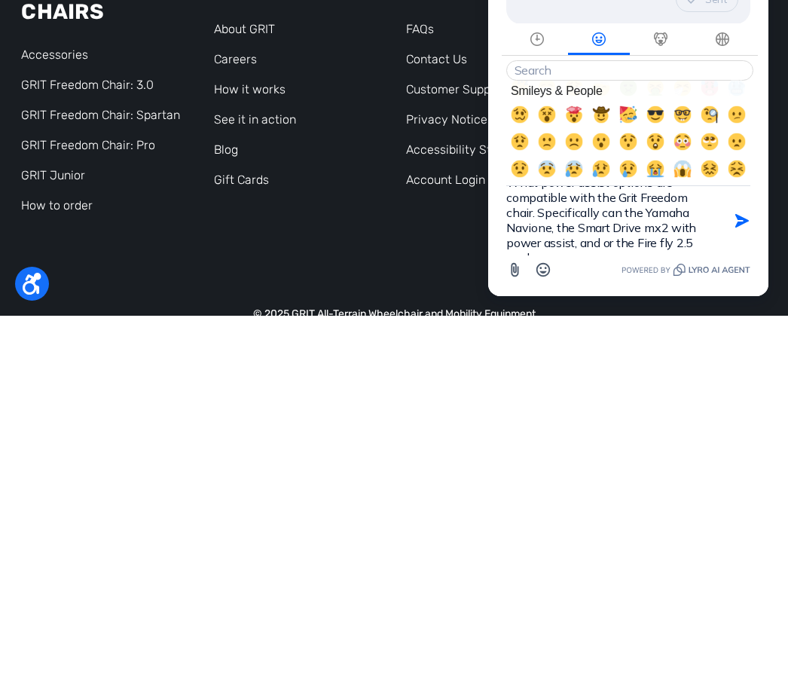
click at [712, 211] on textarea "What power assist options are compatible with the Grit Freedom chair. Specifica…" at bounding box center [609, 220] width 206 height 69
click at [610, 213] on textarea "What power assist options are compatible with the Grit Freedom chair. Specifica…" at bounding box center [609, 220] width 206 height 69
click at [632, 207] on textarea "What power assist options are compatible with the Grit Freedom chair. Specifica…" at bounding box center [609, 220] width 206 height 69
click at [659, 241] on textarea "What power assist options are compatible with the Grit Freedom chair. Given the…" at bounding box center [609, 220] width 206 height 69
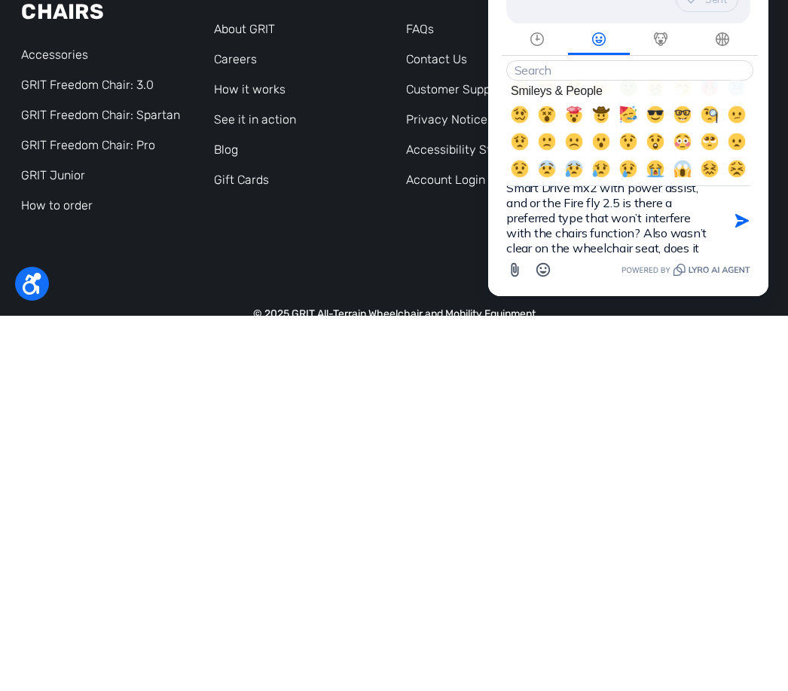
scroll to position [90, 0]
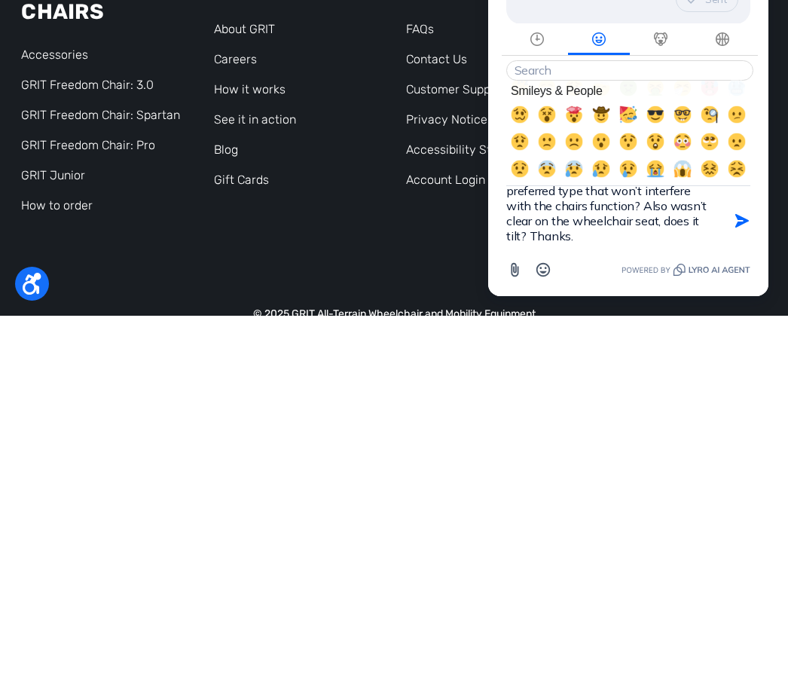
type textarea "What power assist options are compatible with the Grit Freedom chair. Given the…"
click at [742, 226] on icon "button" at bounding box center [742, 220] width 17 height 17
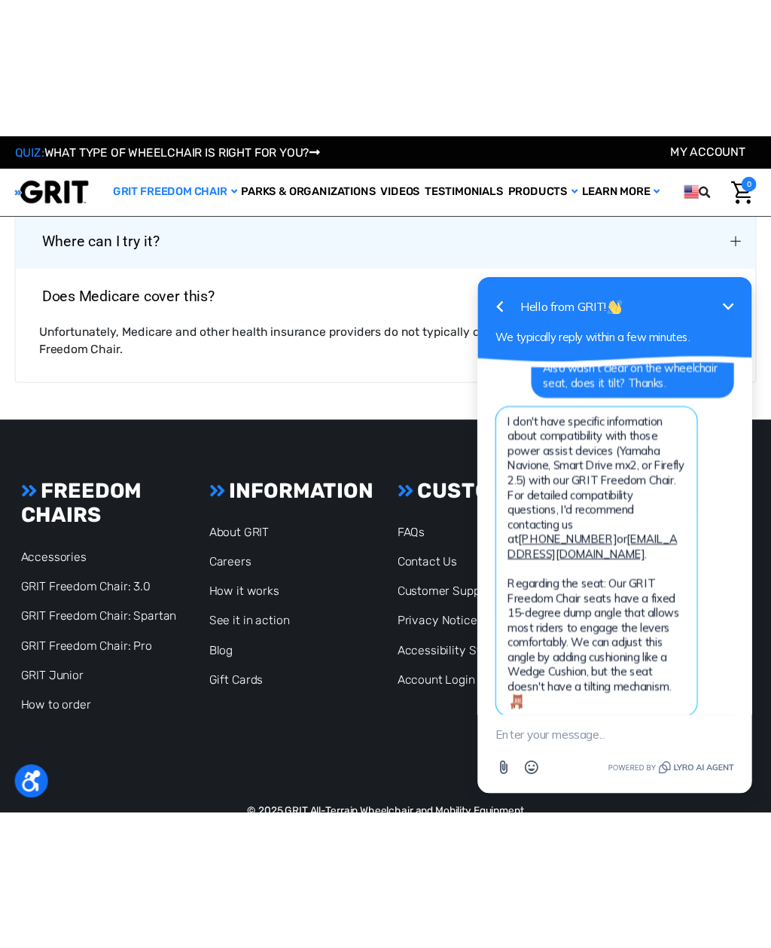
scroll to position [1936, 0]
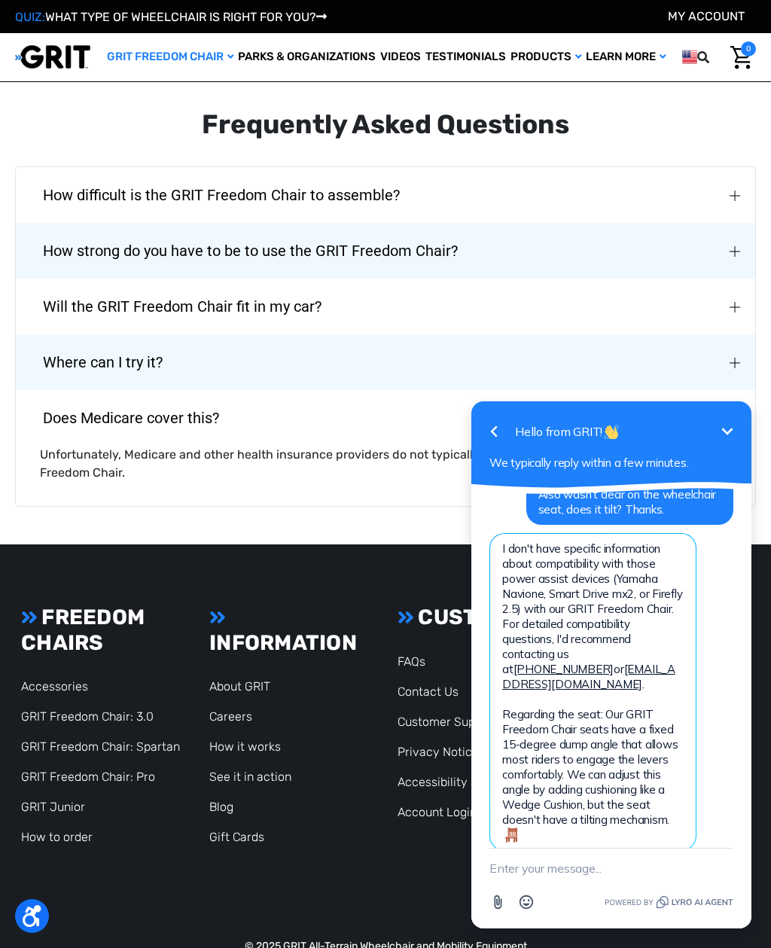
click at [680, 282] on button "Will the GRIT Freedom Chair fit in my car?" at bounding box center [386, 307] width 740 height 56
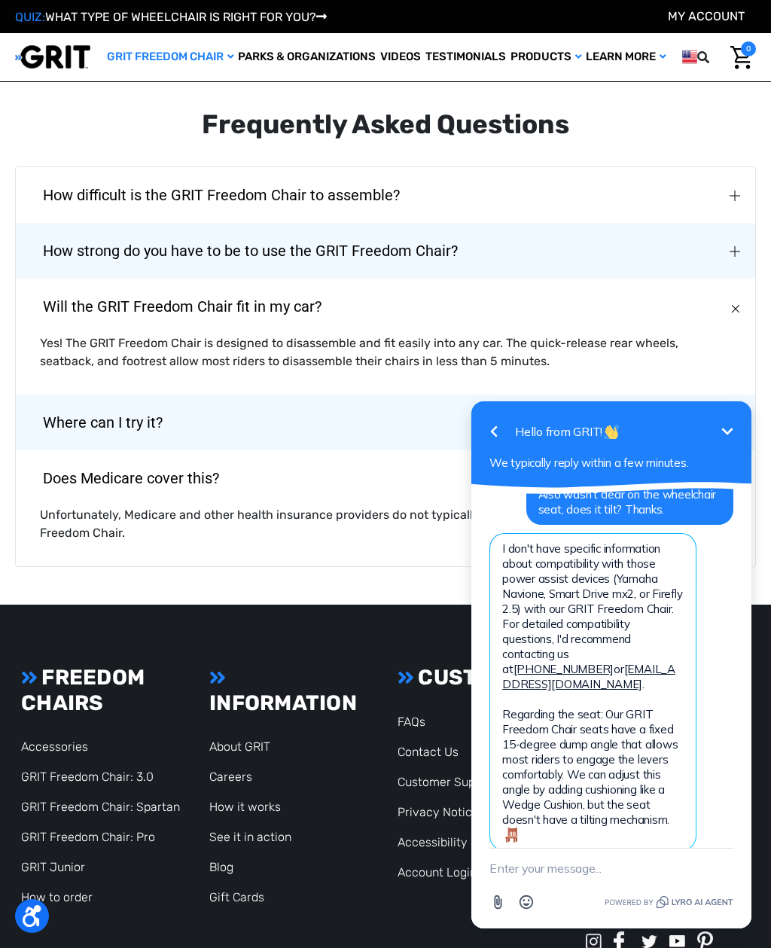
click at [577, 690] on textarea "New message" at bounding box center [612, 868] width 244 height 39
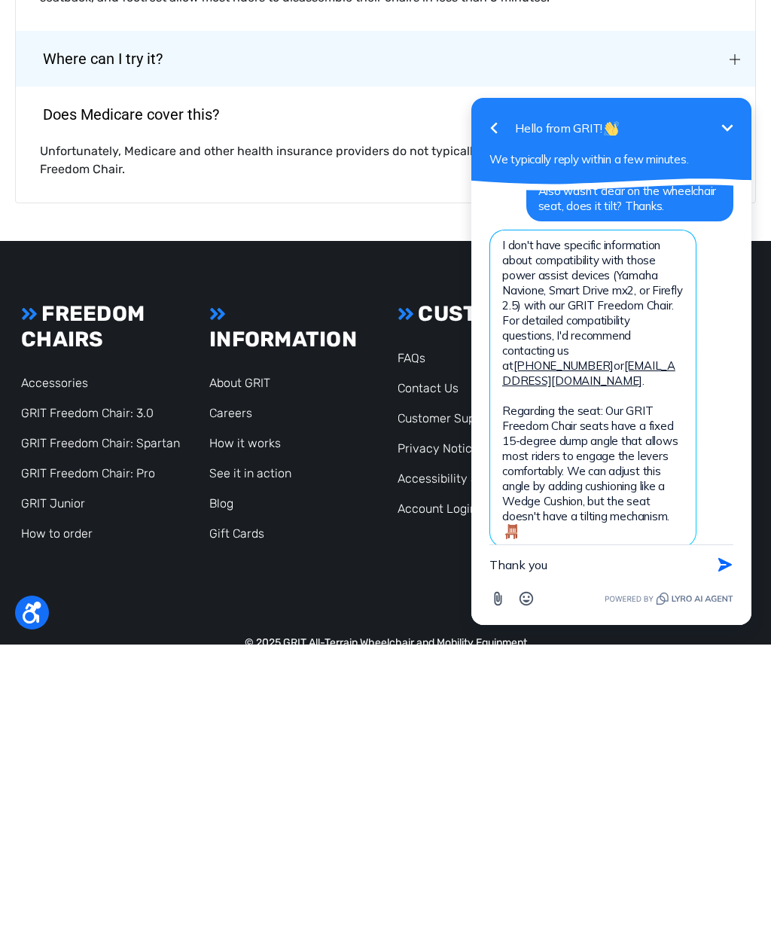
type textarea "Thank you"
click at [734, 566] on button "Send Shortcut" at bounding box center [725, 565] width 29 height 29
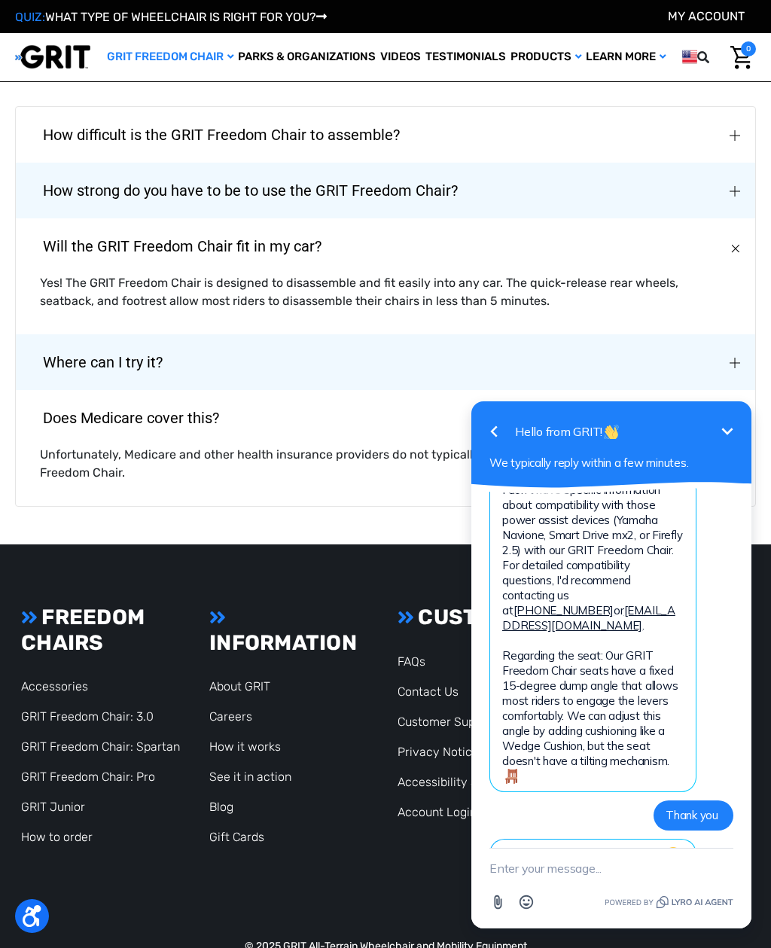
scroll to position [523, 0]
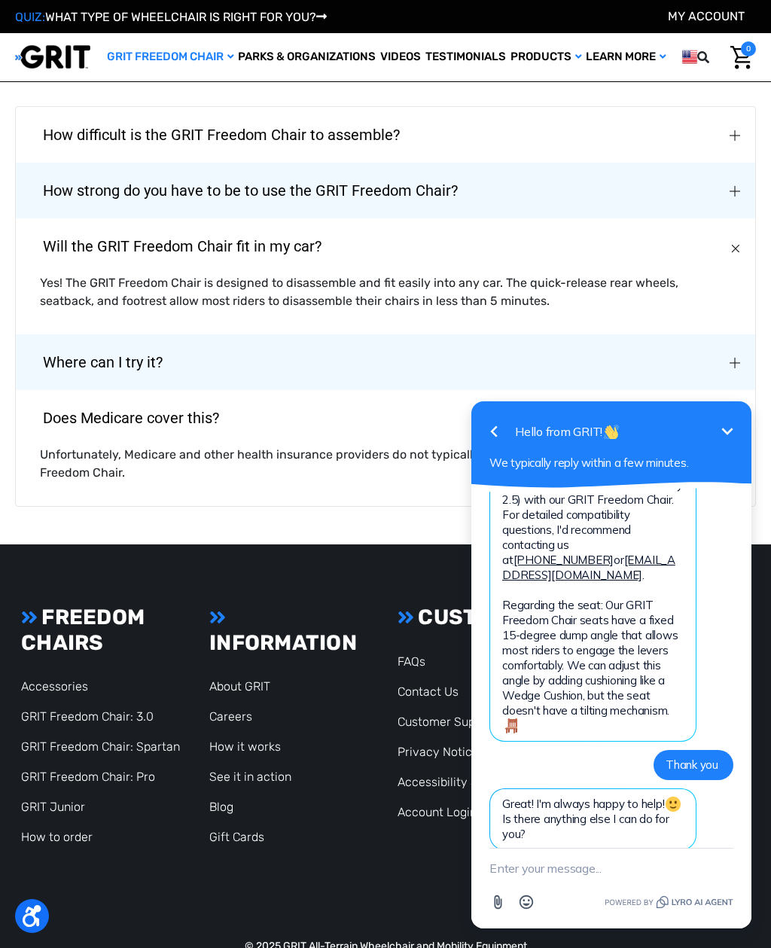
click at [547, 690] on textarea "New message" at bounding box center [612, 868] width 244 height 39
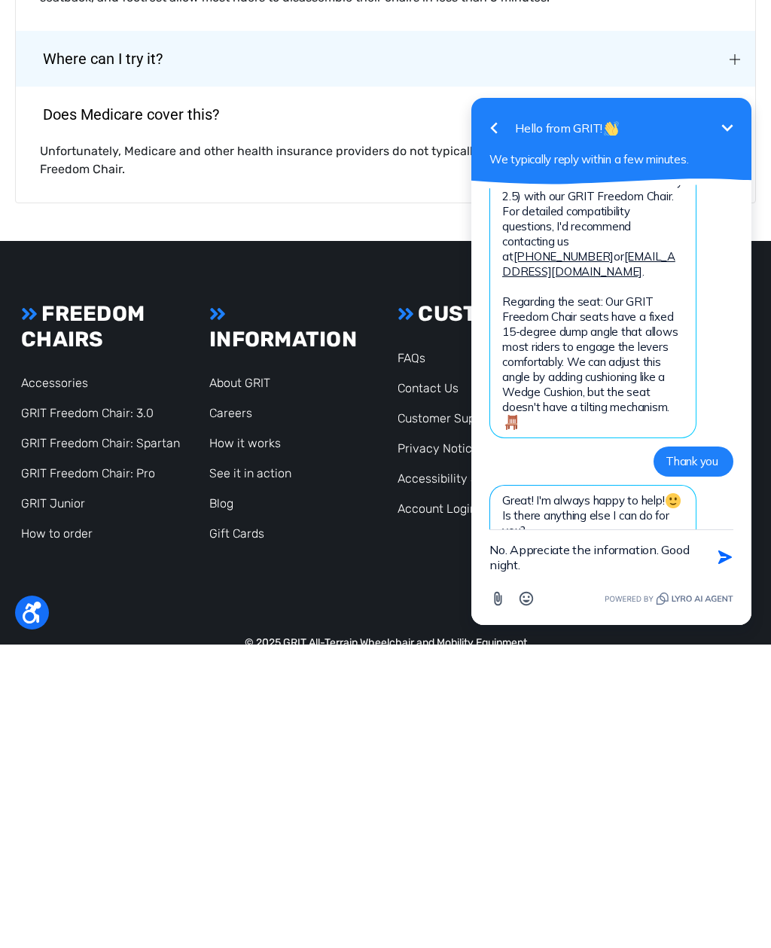
type textarea "No. Appreciate the information. Good night."
click at [732, 563] on icon "button" at bounding box center [725, 557] width 17 height 17
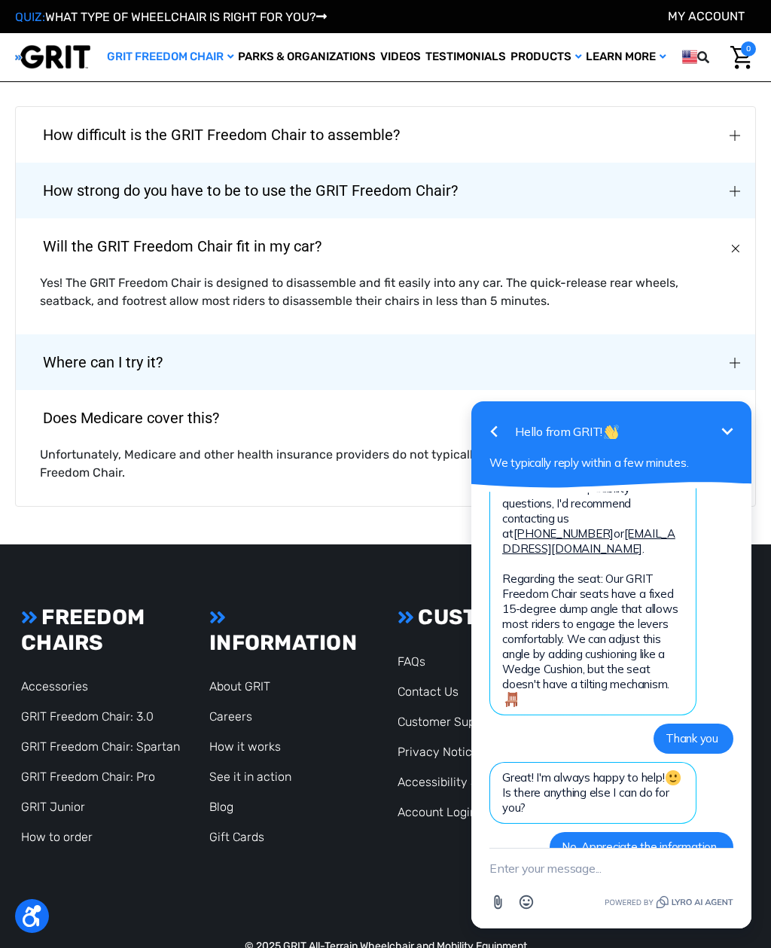
scroll to position [633, 0]
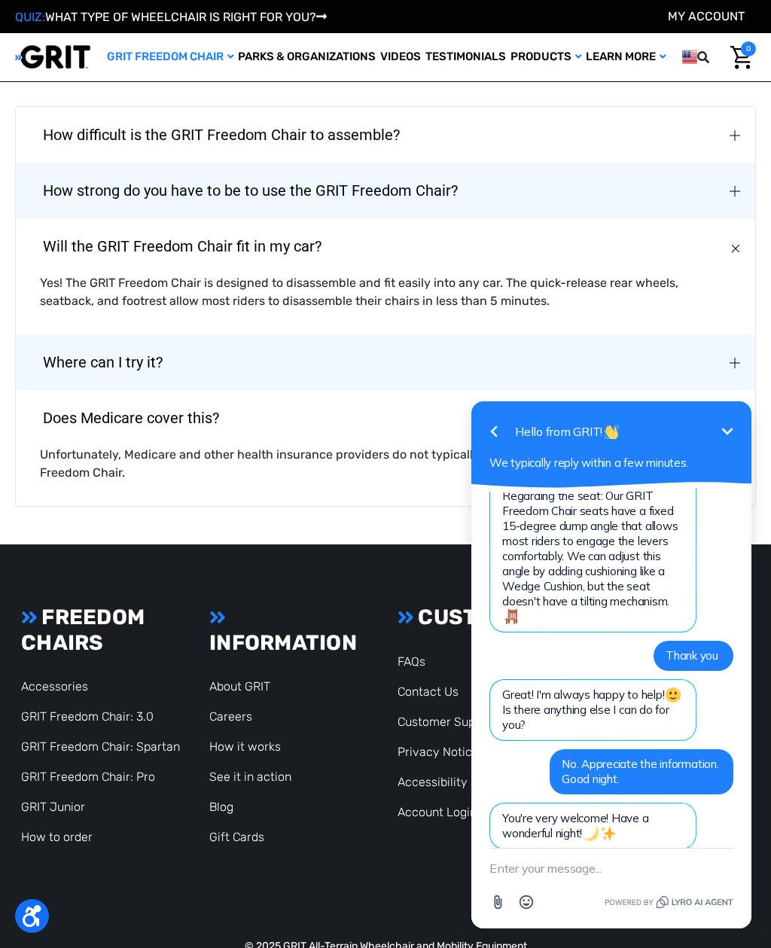
click at [484, 442] on button "Go back" at bounding box center [494, 432] width 30 height 30
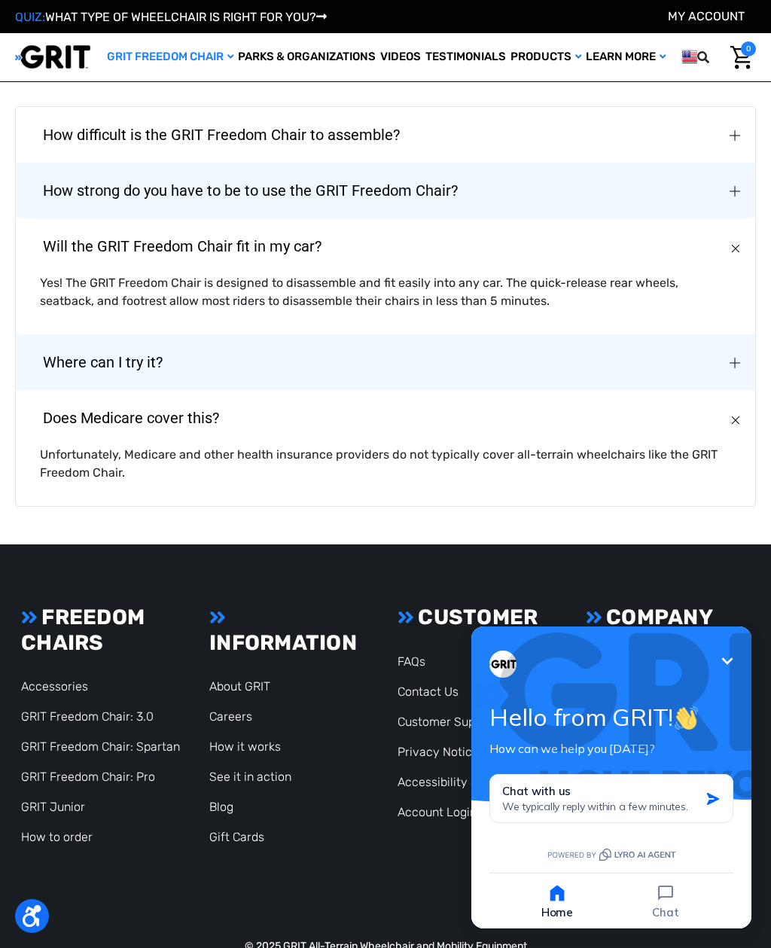
scroll to position [1996, 0]
click at [560, 690] on icon "button" at bounding box center [557, 893] width 21 height 21
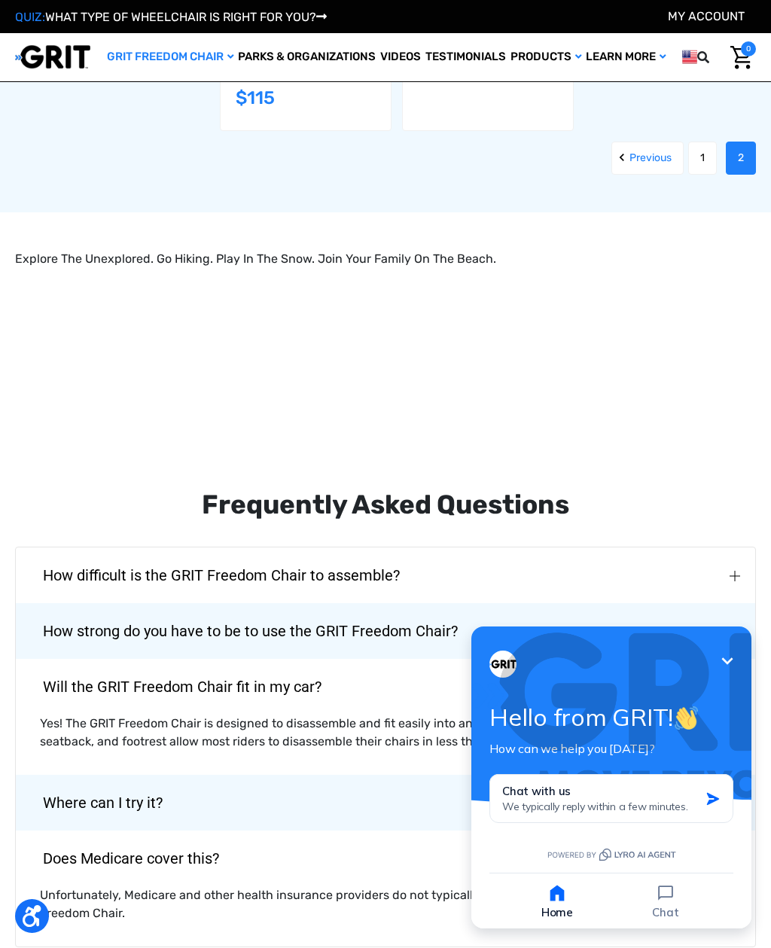
scroll to position [1555, 0]
